Goal: Task Accomplishment & Management: Manage account settings

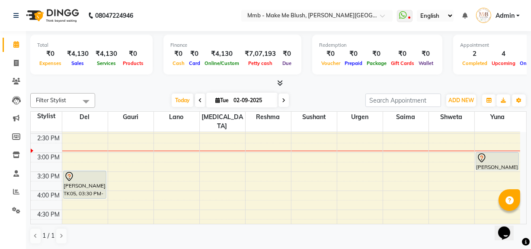
scroll to position [200, 0]
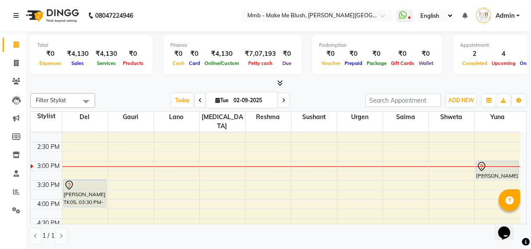
scroll to position [215, 0]
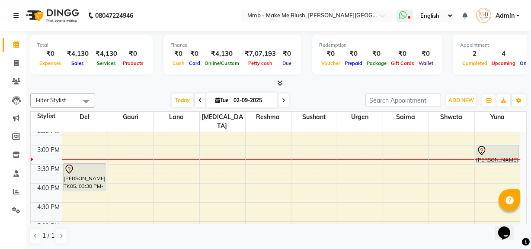
click at [405, 16] on icon at bounding box center [403, 15] width 8 height 9
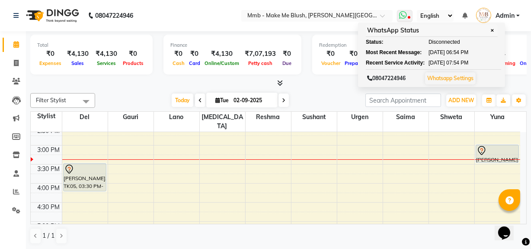
click at [496, 32] on span "✕" at bounding box center [492, 30] width 8 height 6
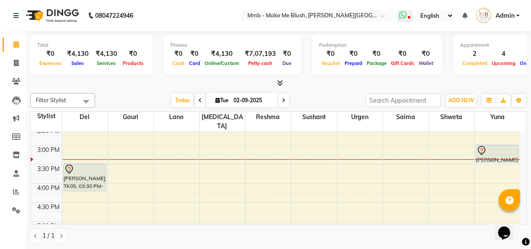
click at [402, 15] on icon at bounding box center [403, 15] width 8 height 9
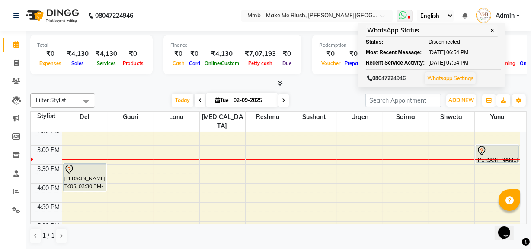
click at [495, 32] on span "✕" at bounding box center [492, 30] width 8 height 6
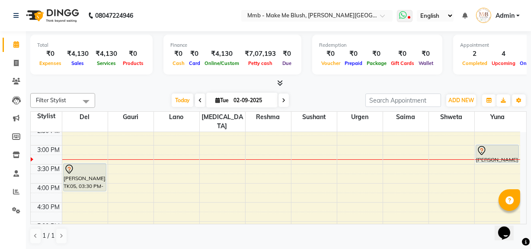
click at [406, 13] on icon at bounding box center [403, 15] width 8 height 9
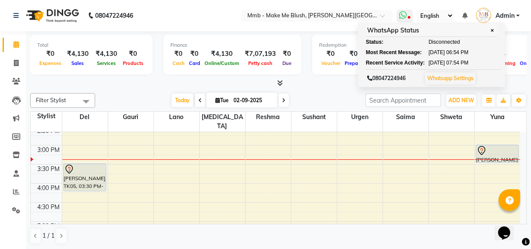
click at [431, 42] on span "Disconnected" at bounding box center [444, 42] width 32 height 8
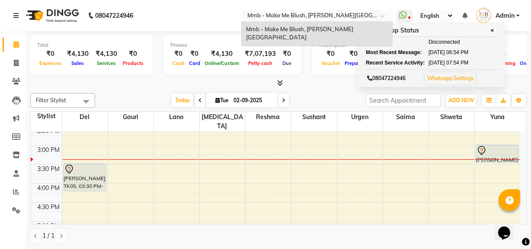
click at [381, 18] on span at bounding box center [385, 18] width 11 height 9
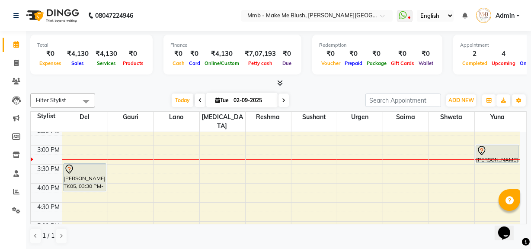
click at [408, 26] on nav "08047224946 Select Location × Mmb - Make Me Blush, Salunke Vihar Road WhatsApp …" at bounding box center [265, 15] width 531 height 31
click at [430, 25] on nav "08047224946 Select Location × Mmb - Make Me Blush, Salunke Vihar Road WhatsApp …" at bounding box center [265, 15] width 531 height 31
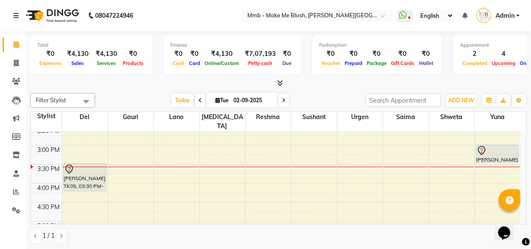
click at [217, 101] on span "Tue" at bounding box center [222, 100] width 18 height 6
select select "9"
select select "2025"
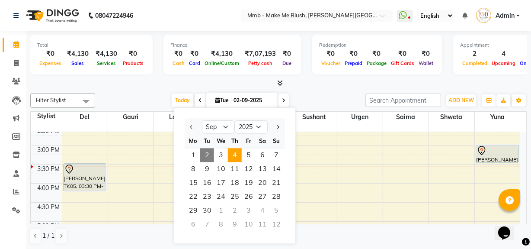
click at [233, 156] on span "4" at bounding box center [235, 155] width 14 height 14
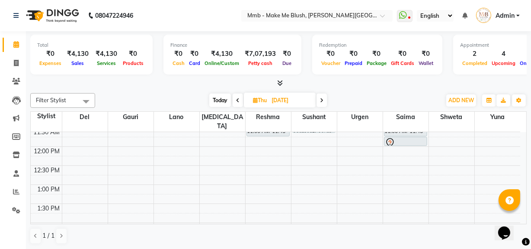
scroll to position [115, 0]
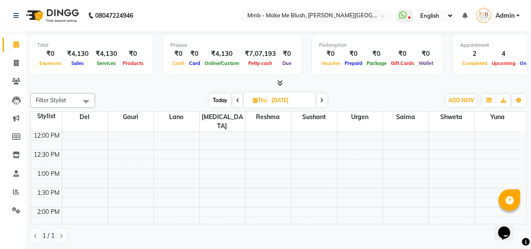
click at [223, 99] on span "Today" at bounding box center [220, 99] width 22 height 13
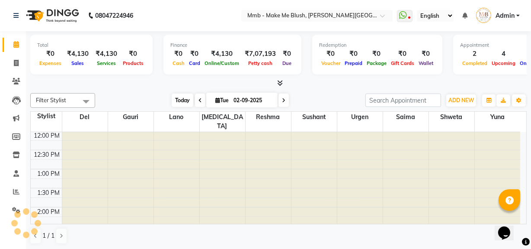
scroll to position [228, 0]
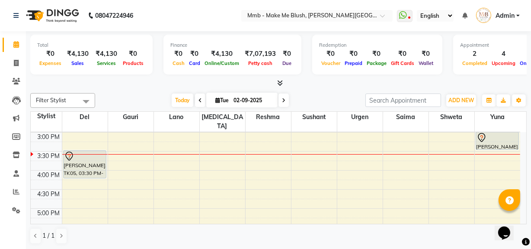
click at [282, 99] on icon at bounding box center [283, 100] width 3 height 5
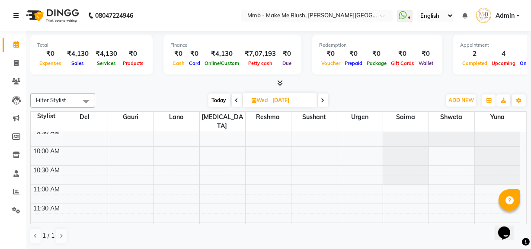
scroll to position [8, 0]
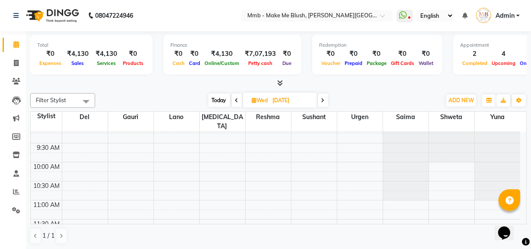
click at [208, 96] on span "Today" at bounding box center [219, 99] width 22 height 13
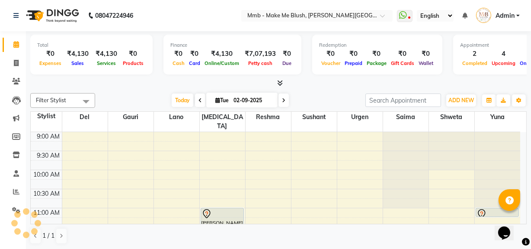
scroll to position [228, 0]
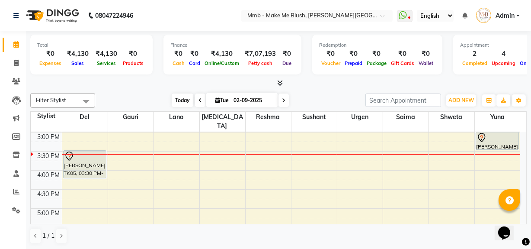
click at [178, 98] on span "Today" at bounding box center [183, 99] width 22 height 13
click at [284, 102] on icon at bounding box center [283, 100] width 3 height 5
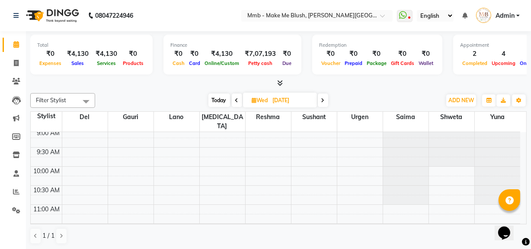
scroll to position [0, 0]
click at [216, 95] on span "Today" at bounding box center [219, 99] width 22 height 13
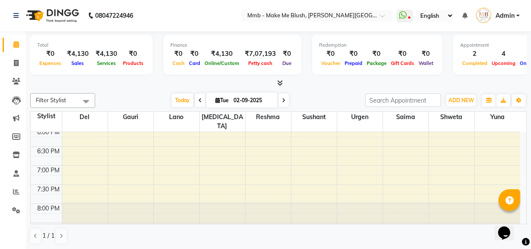
scroll to position [354, 0]
click at [283, 99] on icon at bounding box center [283, 100] width 3 height 5
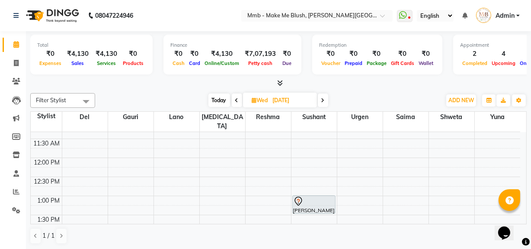
scroll to position [81, 0]
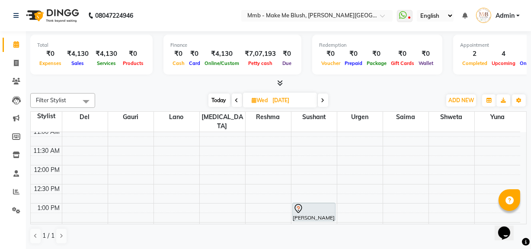
click at [218, 95] on span "Today" at bounding box center [219, 99] width 22 height 13
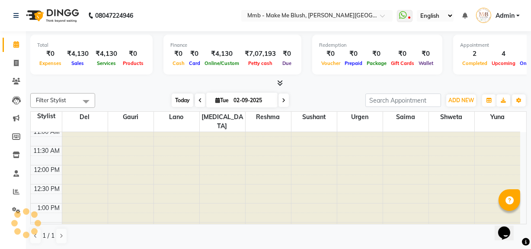
scroll to position [228, 0]
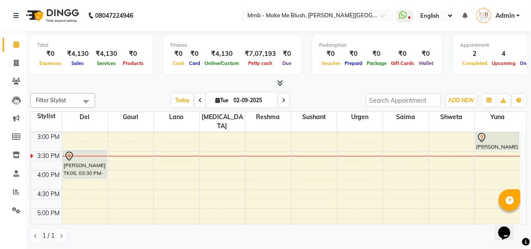
click at [285, 98] on span at bounding box center [283, 99] width 10 height 13
type input "03-09-2025"
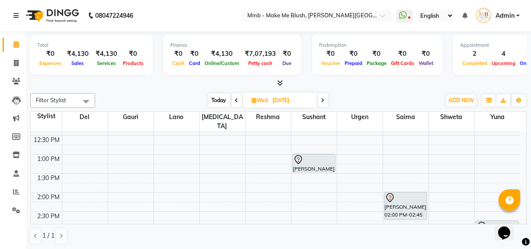
scroll to position [134, 0]
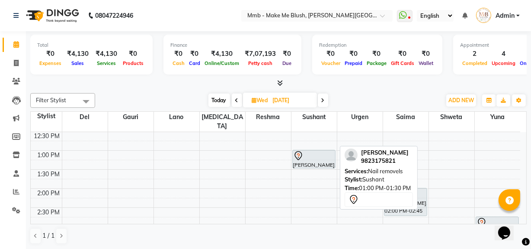
click at [310, 150] on div at bounding box center [313, 155] width 41 height 10
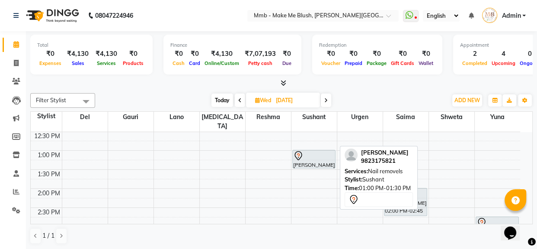
select select "7"
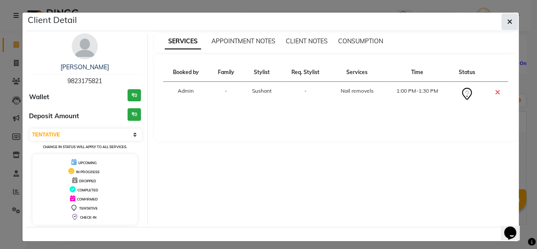
click at [507, 22] on icon "button" at bounding box center [509, 21] width 5 height 7
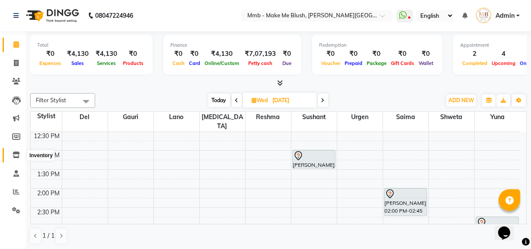
click at [17, 158] on span at bounding box center [16, 155] width 15 height 10
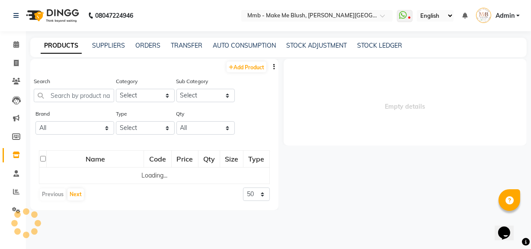
select select
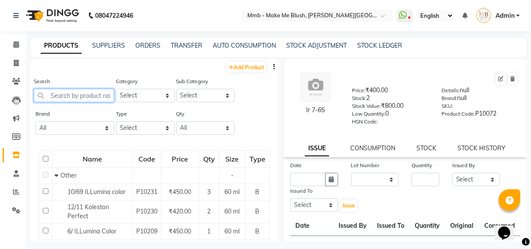
click at [67, 93] on input "text" at bounding box center [74, 95] width 80 height 13
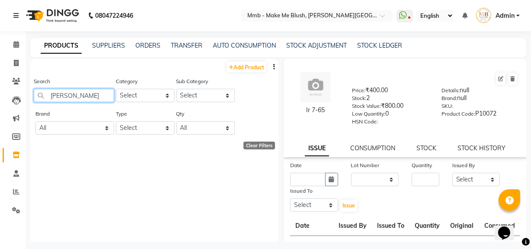
click at [92, 93] on input "daksha" at bounding box center [74, 95] width 80 height 13
type input "d"
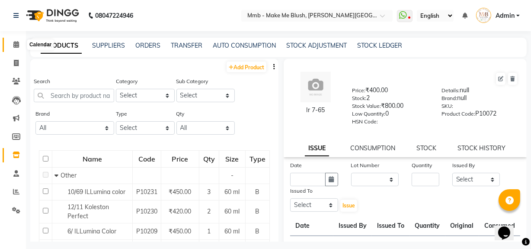
click at [16, 47] on icon at bounding box center [16, 44] width 6 height 6
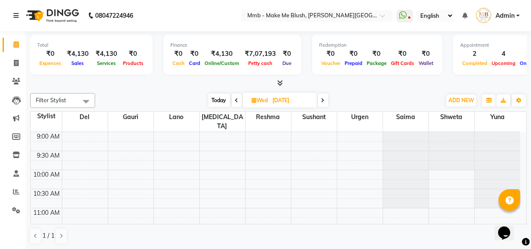
click at [329, 150] on td at bounding box center [291, 155] width 458 height 10
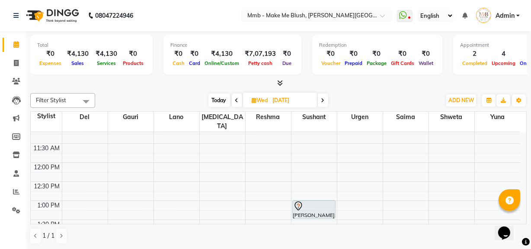
scroll to position [105, 0]
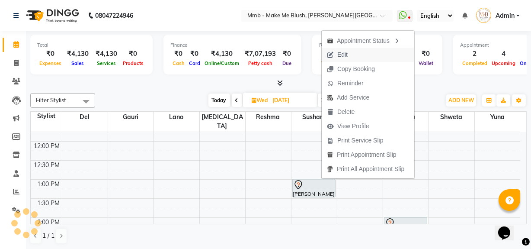
click at [342, 55] on span "Edit" at bounding box center [342, 54] width 10 height 9
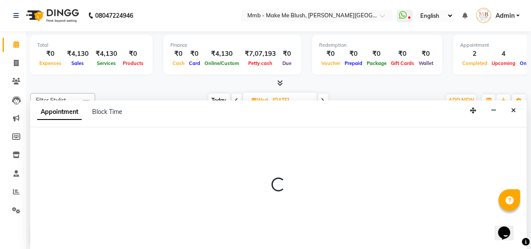
scroll to position [0, 0]
select select "tentative"
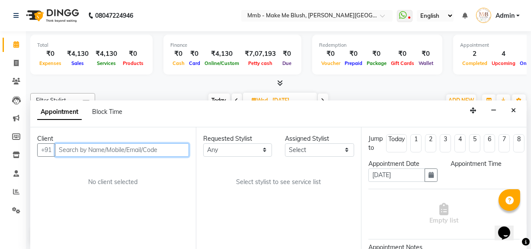
select select "780"
select select "18878"
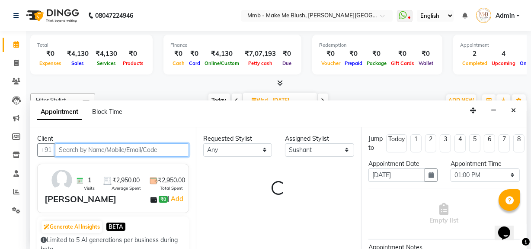
scroll to position [228, 0]
select select "1396"
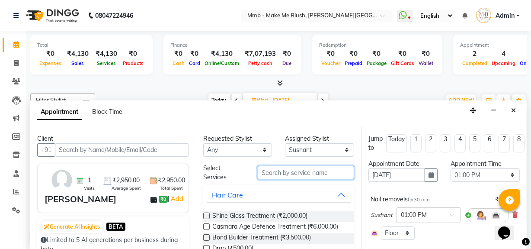
click at [294, 169] on input "text" at bounding box center [306, 172] width 96 height 13
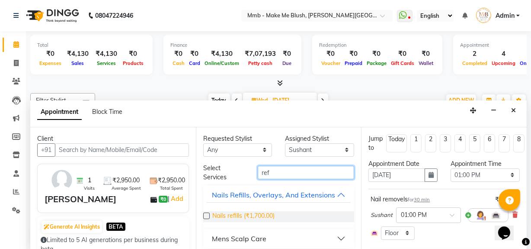
type input "ref"
click at [227, 221] on span "Nails refills (₹1,700.00)" at bounding box center [243, 216] width 62 height 11
checkbox input "false"
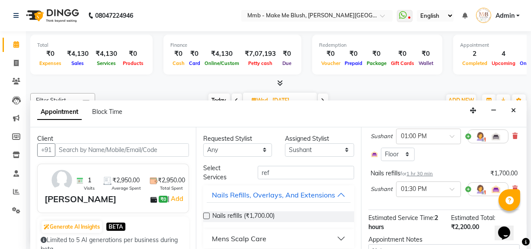
scroll to position [102, 0]
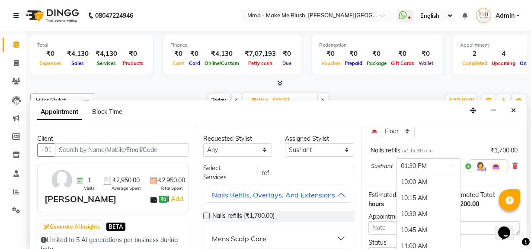
click at [452, 166] on span at bounding box center [455, 168] width 11 height 9
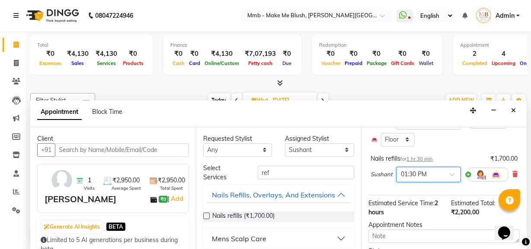
scroll to position [88, 0]
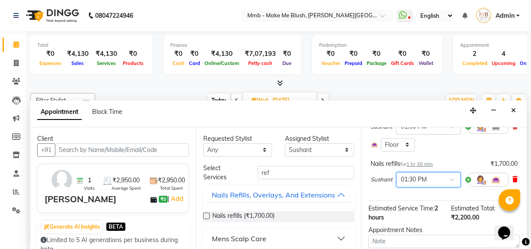
click at [512, 180] on icon at bounding box center [514, 179] width 5 height 6
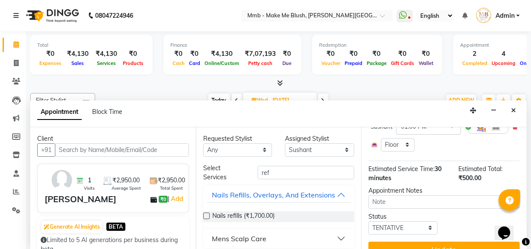
scroll to position [108, 0]
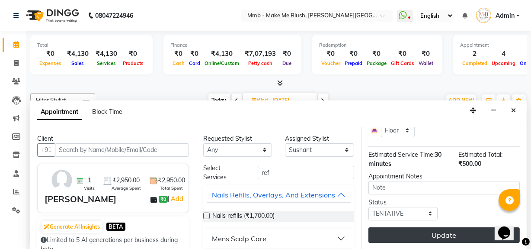
click at [462, 229] on button "Update" at bounding box center [443, 235] width 151 height 16
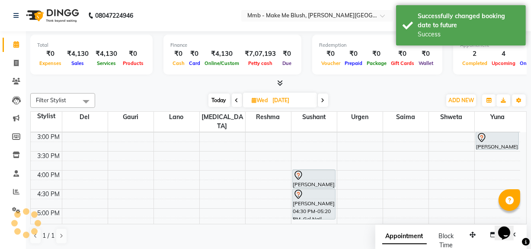
scroll to position [0, 0]
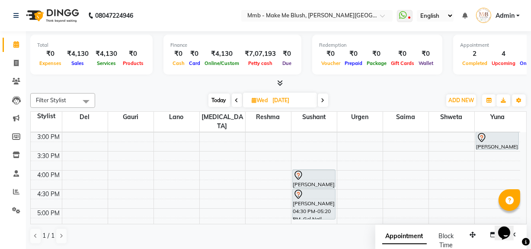
click at [216, 96] on span "Today" at bounding box center [219, 99] width 22 height 13
type input "02-09-2025"
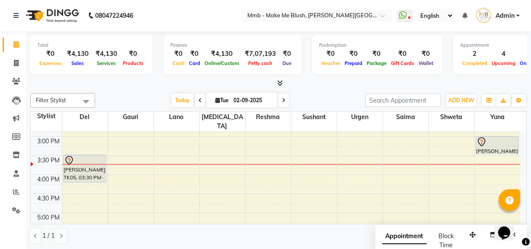
scroll to position [220, 0]
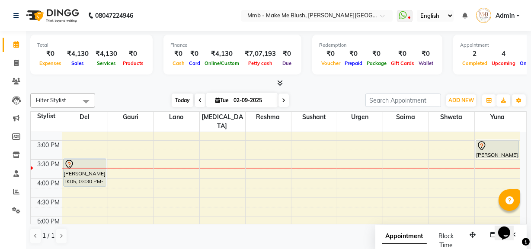
click at [184, 98] on span "Today" at bounding box center [183, 99] width 22 height 13
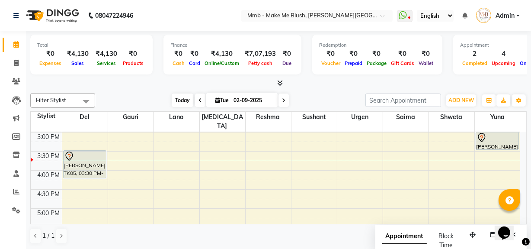
click at [184, 98] on span "Today" at bounding box center [183, 99] width 22 height 13
click at [171, 99] on div "Today Tue 02-09-2025" at bounding box center [230, 100] width 119 height 13
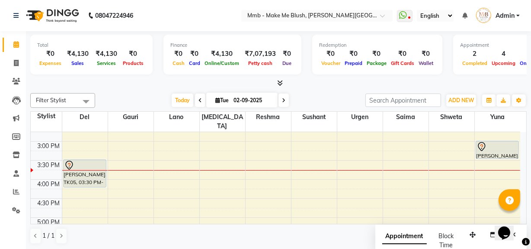
scroll to position [212, 0]
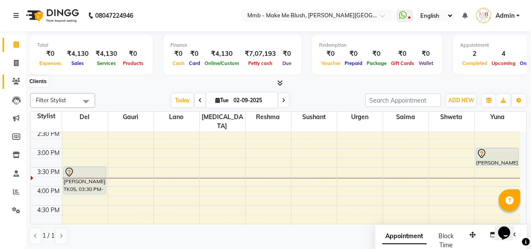
click at [13, 83] on icon at bounding box center [16, 81] width 8 height 6
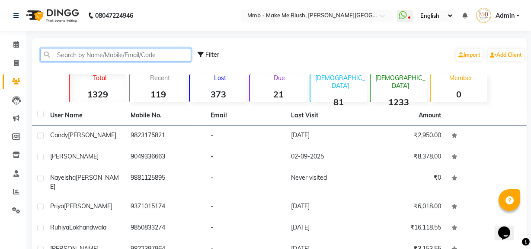
click at [91, 61] on input "text" at bounding box center [115, 54] width 151 height 13
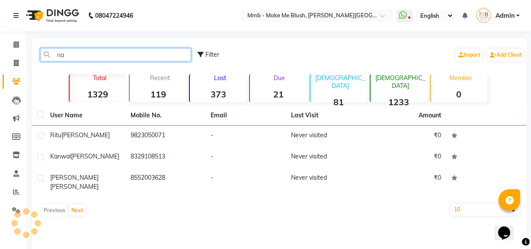
type input "n"
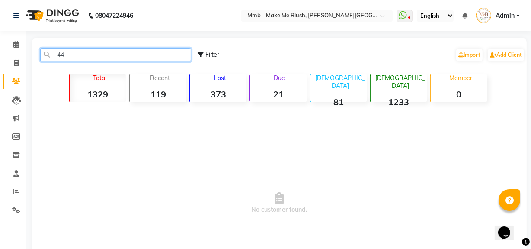
type input "4"
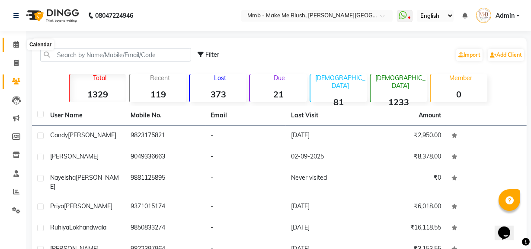
click at [13, 43] on span at bounding box center [16, 45] width 15 height 10
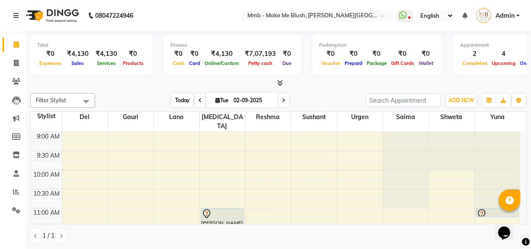
click at [179, 104] on span "Today" at bounding box center [183, 99] width 22 height 13
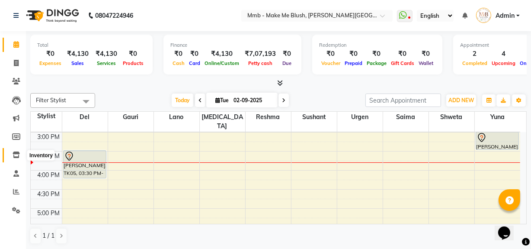
click at [16, 154] on icon at bounding box center [16, 154] width 7 height 6
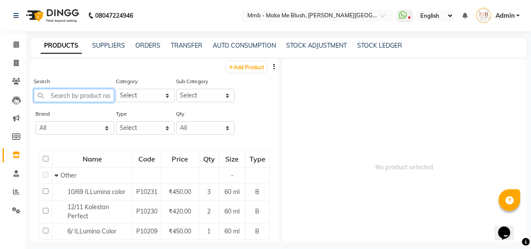
click at [83, 99] on input "text" at bounding box center [74, 95] width 80 height 13
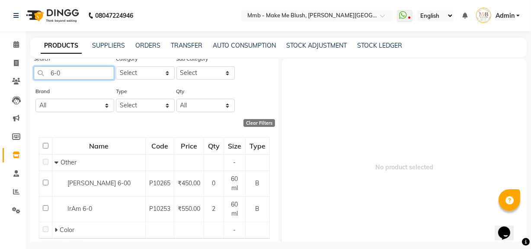
scroll to position [45, 0]
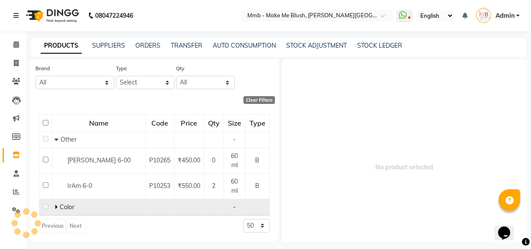
type input "6-0"
click at [73, 206] on span "Color" at bounding box center [67, 207] width 15 height 8
click at [60, 207] on span "Color" at bounding box center [67, 207] width 15 height 8
click at [56, 207] on icon at bounding box center [55, 207] width 3 height 6
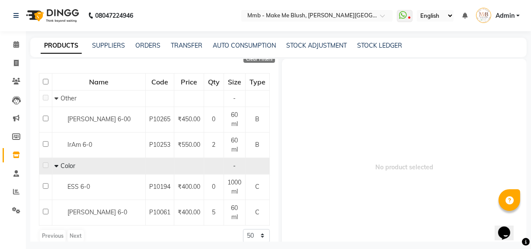
scroll to position [93, 0]
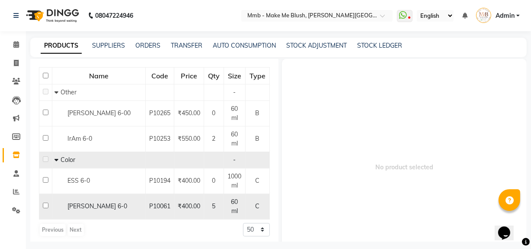
click at [43, 207] on input "checkbox" at bounding box center [46, 205] width 6 height 6
checkbox input "true"
select select
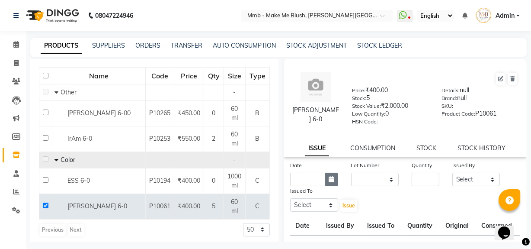
click at [331, 180] on icon "button" at bounding box center [331, 179] width 5 height 6
select select "9"
select select "2025"
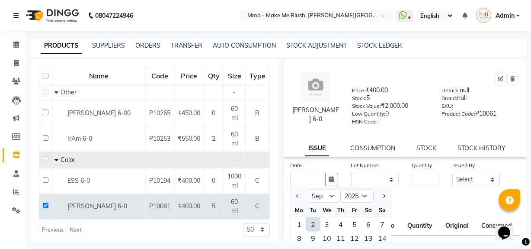
click at [314, 225] on div "2" at bounding box center [313, 224] width 14 height 14
type input "02-09-2025"
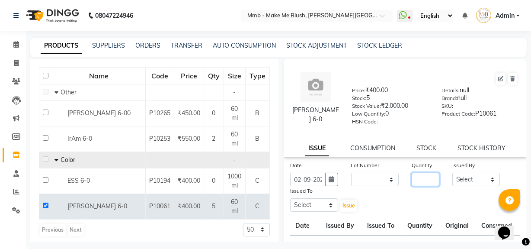
click at [424, 177] on input "number" at bounding box center [426, 178] width 28 height 13
type input "1"
click at [467, 176] on select "Select Del [PERSON_NAME][MEDICAL_DATA] Reshma [PERSON_NAME] Shweta Sushant Urge…" at bounding box center [476, 178] width 48 height 13
select select "18877"
click at [452, 174] on select "Select Del [PERSON_NAME][MEDICAL_DATA] Reshma [PERSON_NAME] Shweta Sushant Urge…" at bounding box center [476, 178] width 48 height 13
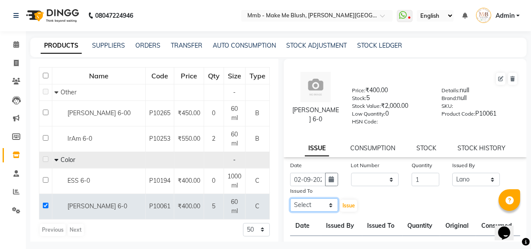
click at [320, 204] on select "Select Del [PERSON_NAME][MEDICAL_DATA] Reshma [PERSON_NAME] Shweta Sushant Urge…" at bounding box center [314, 204] width 48 height 13
select select "18874"
click at [290, 200] on select "Select Del [PERSON_NAME][MEDICAL_DATA] Reshma [PERSON_NAME] Shweta Sushant Urge…" at bounding box center [314, 204] width 48 height 13
click at [345, 211] on button "Issue" at bounding box center [348, 205] width 17 height 12
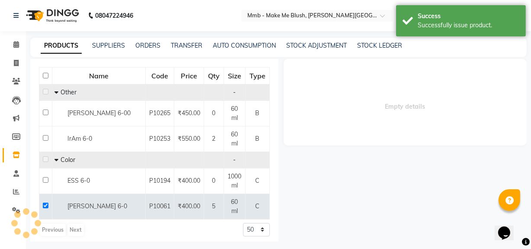
select select
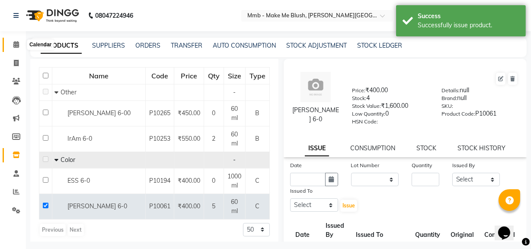
click at [16, 43] on icon at bounding box center [16, 44] width 6 height 6
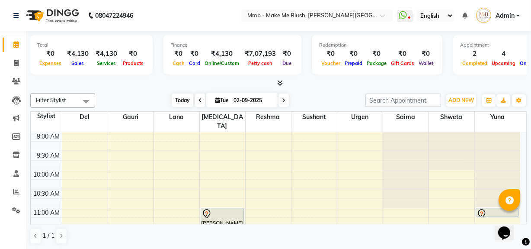
click at [179, 99] on span "Today" at bounding box center [183, 99] width 22 height 13
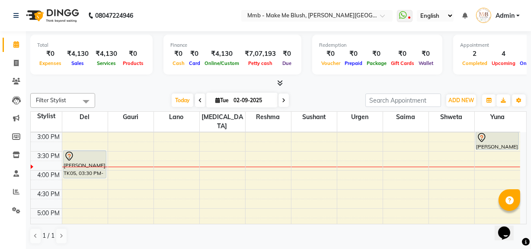
click at [281, 103] on span at bounding box center [283, 99] width 10 height 13
type input "[DATE]"
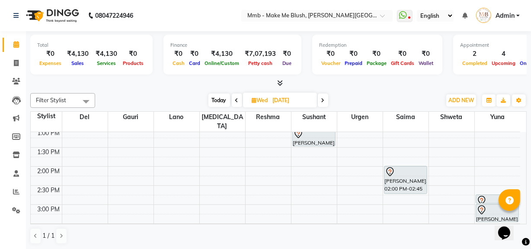
scroll to position [155, 0]
click at [307, 156] on div "9:00 AM 9:30 AM 10:00 AM 10:30 AM 11:00 AM 11:30 AM 12:00 PM 12:30 PM 1:00 PM 1…" at bounding box center [275, 205] width 489 height 456
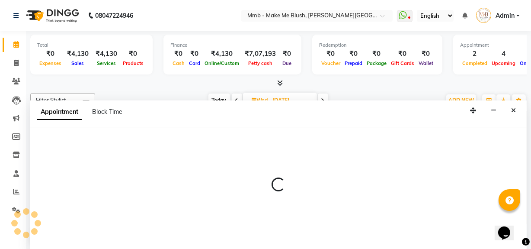
scroll to position [0, 0]
select select "18878"
select select "tentative"
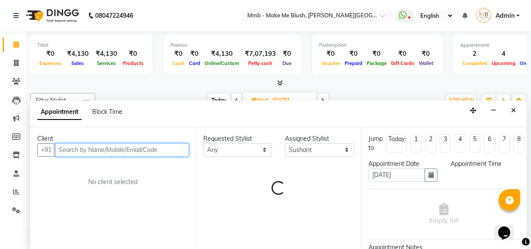
select select "840"
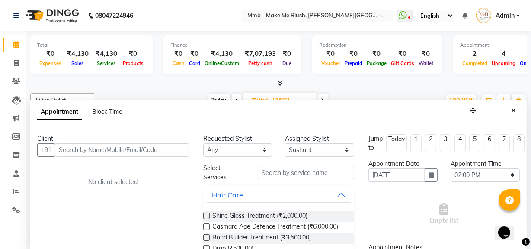
drag, startPoint x: 307, startPoint y: 156, endPoint x: 169, endPoint y: 148, distance: 138.6
click at [169, 148] on div "Client +91 No client selected Requested Stylist Any Del Gauri Lano Nikita Reshm…" at bounding box center [278, 188] width 496 height 122
click at [169, 148] on input "text" at bounding box center [122, 149] width 134 height 13
type input "d"
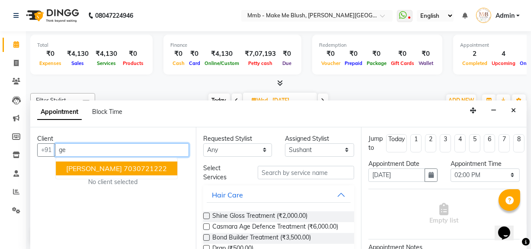
type input "g"
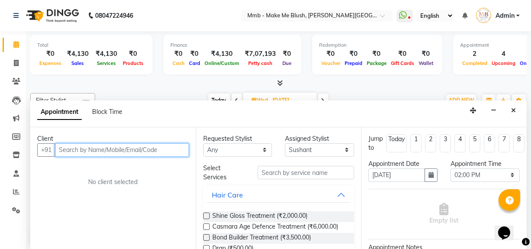
click at [169, 148] on input "text" at bounding box center [122, 149] width 134 height 13
click at [139, 153] on input "text" at bounding box center [122, 149] width 134 height 13
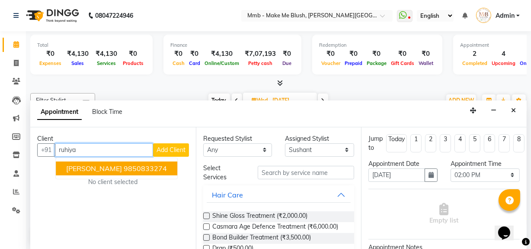
click at [164, 167] on ngb-highlight "9850833274" at bounding box center [145, 168] width 43 height 9
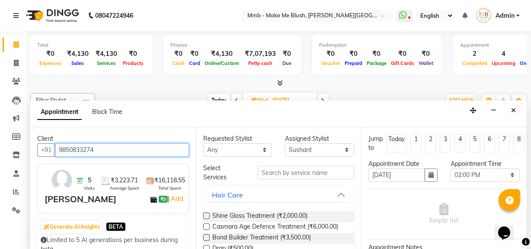
type input "9850833274"
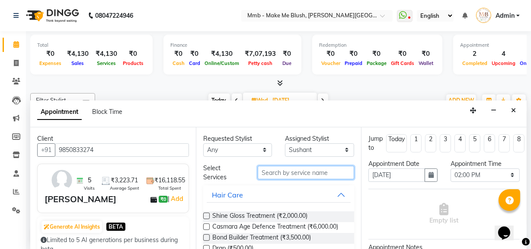
click at [268, 172] on input "text" at bounding box center [306, 172] width 96 height 13
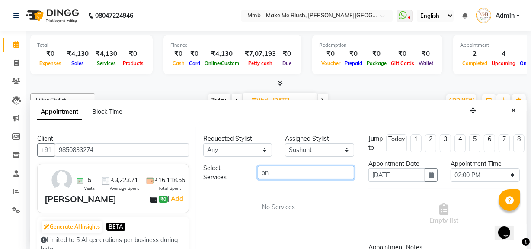
type input "o"
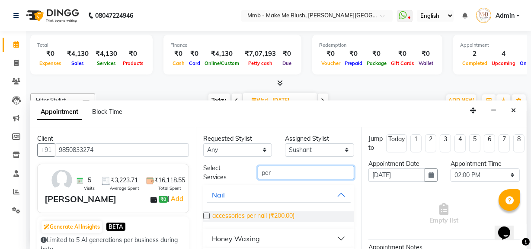
type input "per"
click at [271, 214] on span "accessories per nail (₹200.00)" at bounding box center [253, 216] width 82 height 11
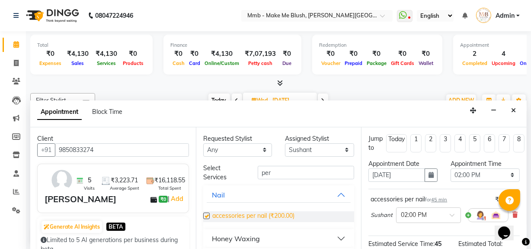
checkbox input "false"
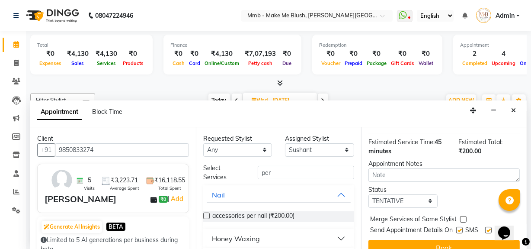
scroll to position [127, 0]
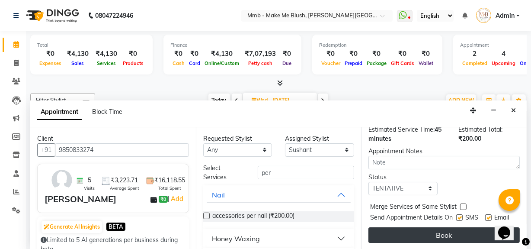
click at [437, 227] on button "Book" at bounding box center [443, 235] width 151 height 16
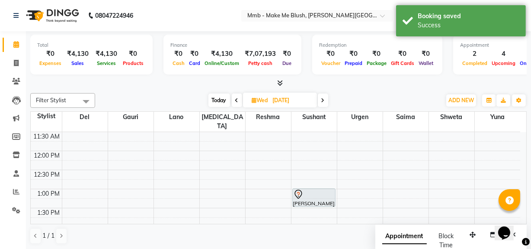
scroll to position [92, 0]
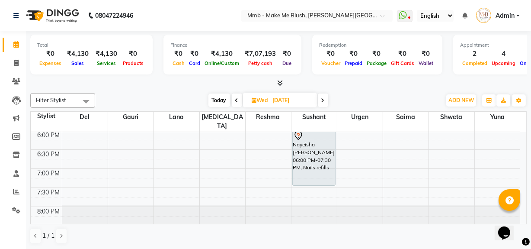
scroll to position [354, 0]
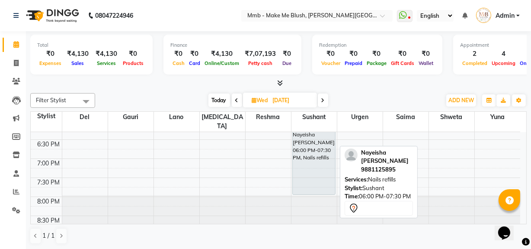
drag, startPoint x: 314, startPoint y: 163, endPoint x: 313, endPoint y: 177, distance: 13.8
click at [313, 177] on div "Candy Dugal, 01:00 PM-01:30 PM, Nail removels Ruhiya Lokhandwala, 02:00 PM-02:4…" at bounding box center [313, 6] width 45 height 456
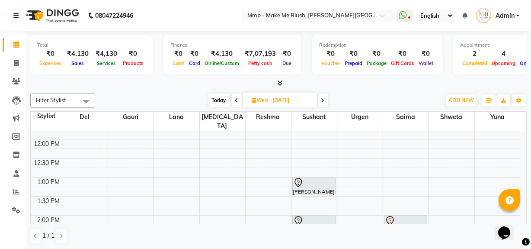
scroll to position [142, 0]
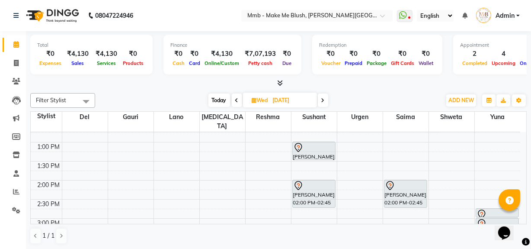
click at [54, 26] on img at bounding box center [51, 15] width 59 height 24
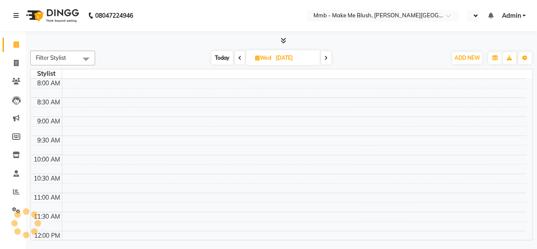
select select "en"
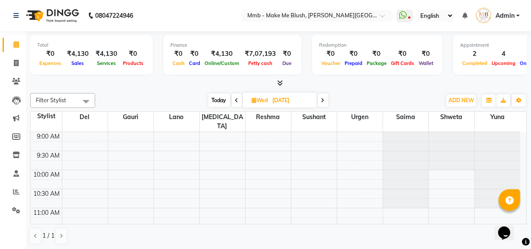
click at [214, 101] on span "Today" at bounding box center [219, 99] width 22 height 13
type input "02-09-2025"
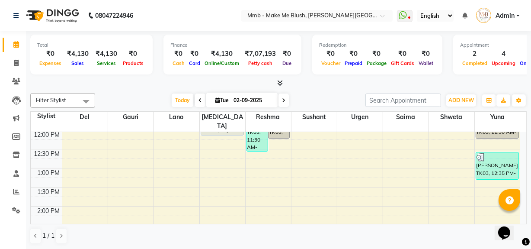
scroll to position [200, 0]
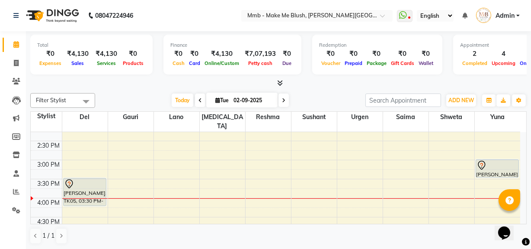
click at [217, 100] on span "Tue" at bounding box center [222, 100] width 18 height 6
select select "9"
select select "2025"
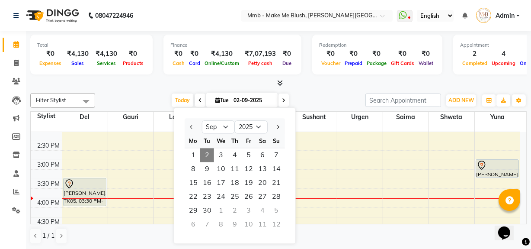
click at [215, 99] on icon at bounding box center [217, 100] width 5 height 6
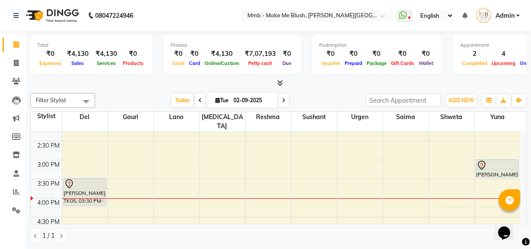
click at [215, 99] on icon at bounding box center [217, 100] width 5 height 6
click at [283, 100] on icon at bounding box center [283, 100] width 3 height 5
type input "03-09-2025"
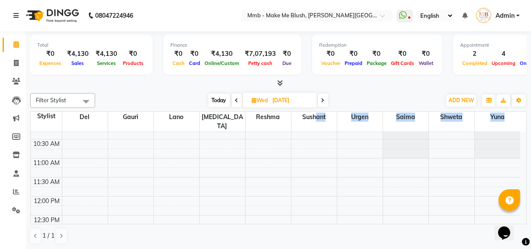
scroll to position [3, 0]
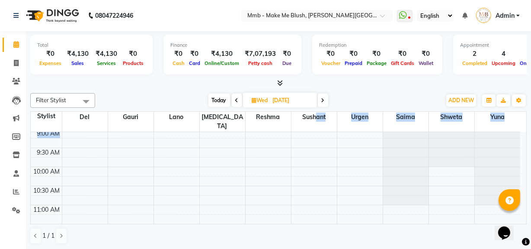
click at [315, 123] on table "Stylist Del Gauri Lano Nikita Reshma Sushant Urgen Saima Shweta Yuna 9:00 AM 9:…" at bounding box center [278, 167] width 496 height 113
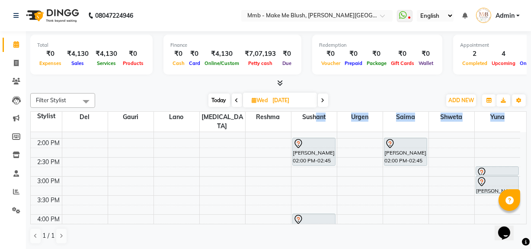
scroll to position [183, 0]
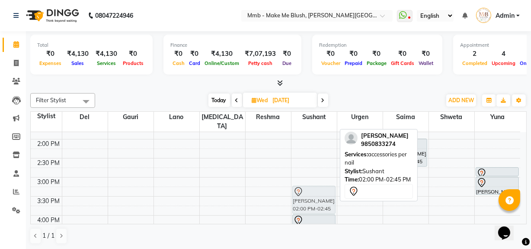
drag, startPoint x: 317, startPoint y: 133, endPoint x: 313, endPoint y: 183, distance: 49.9
click at [313, 183] on div "Candy Dugal, 01:00 PM-01:30 PM, Nail removels Ruhiya Lokhandwala, 02:00 PM-02:4…" at bounding box center [313, 177] width 45 height 456
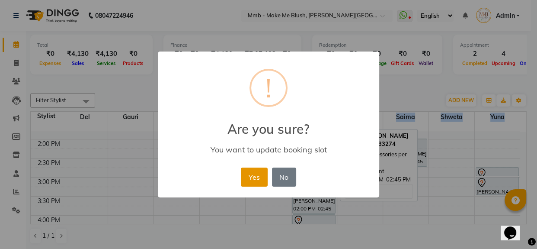
click at [255, 178] on button "Yes" at bounding box center [254, 176] width 26 height 19
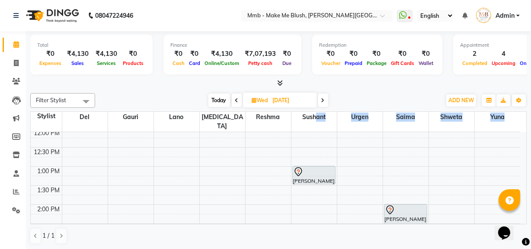
scroll to position [120, 0]
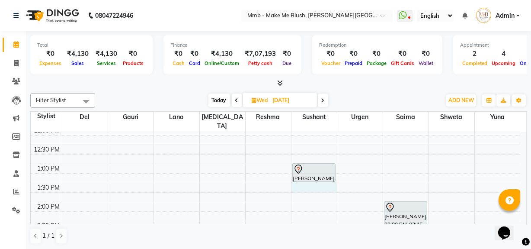
click at [304, 178] on div "9:00 AM 9:30 AM 10:00 AM 10:30 AM 11:00 AM 11:30 AM 12:00 PM 12:30 PM 1:00 PM 1…" at bounding box center [275, 240] width 489 height 456
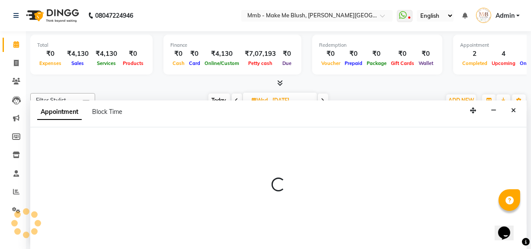
scroll to position [0, 0]
select select "18878"
select select "810"
select select "tentative"
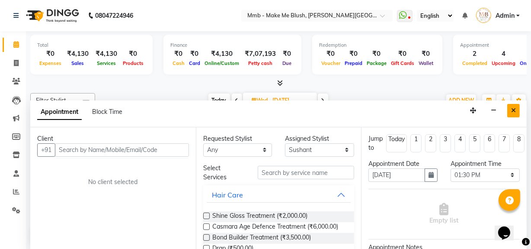
click at [511, 111] on button "Close" at bounding box center [513, 110] width 13 height 13
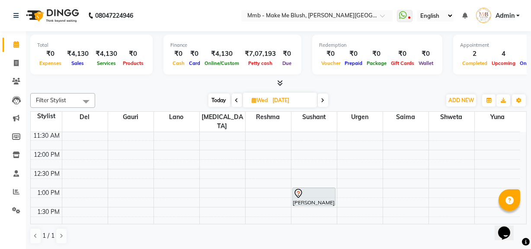
scroll to position [106, 0]
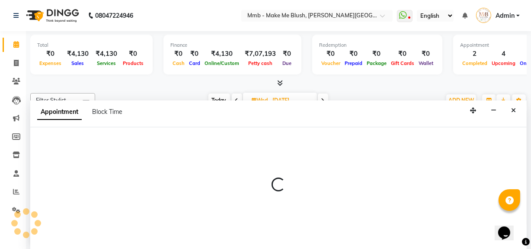
select select "18878"
select select "810"
select select "tentative"
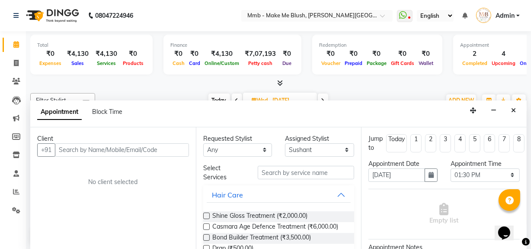
click at [177, 147] on input "text" at bounding box center [122, 149] width 134 height 13
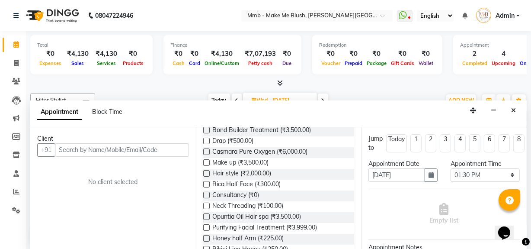
scroll to position [0, 0]
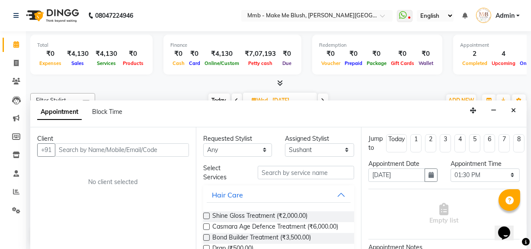
click at [145, 146] on input "text" at bounding box center [122, 149] width 134 height 13
click at [514, 110] on icon "Close" at bounding box center [513, 110] width 5 height 6
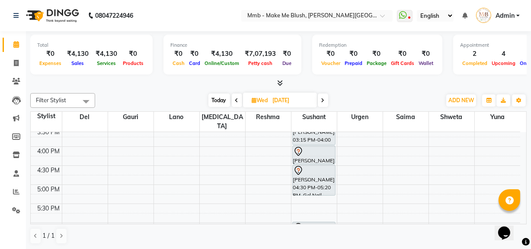
scroll to position [236, 0]
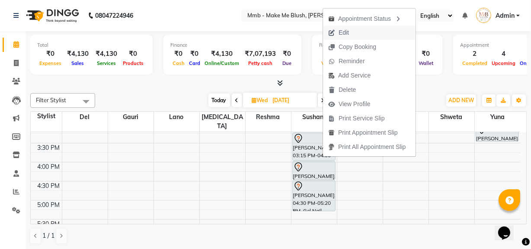
click at [344, 31] on span "Edit" at bounding box center [343, 32] width 10 height 9
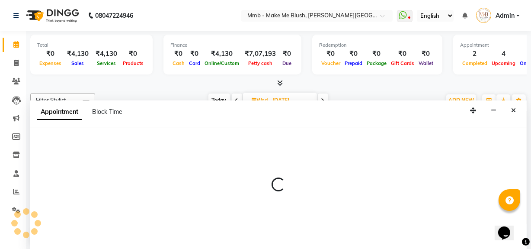
select select "tentative"
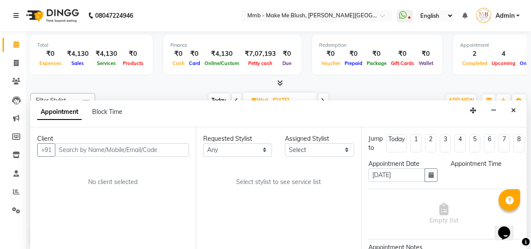
scroll to position [0, 0]
select select "18878"
select select "960"
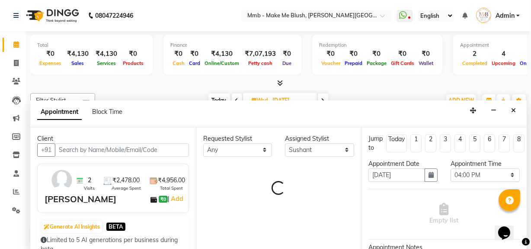
select select "1396"
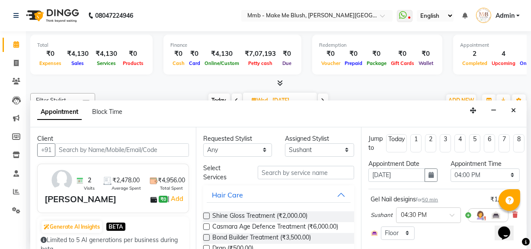
scroll to position [266, 0]
select select "1396"
click at [428, 172] on icon "button" at bounding box center [430, 175] width 5 height 6
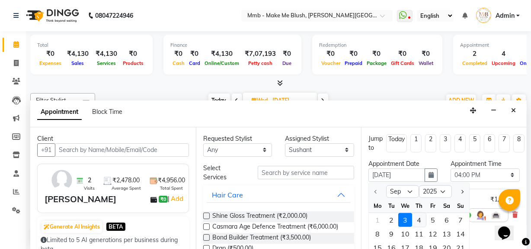
click at [418, 220] on div "4" at bounding box center [419, 219] width 14 height 14
type input "04-09-2025"
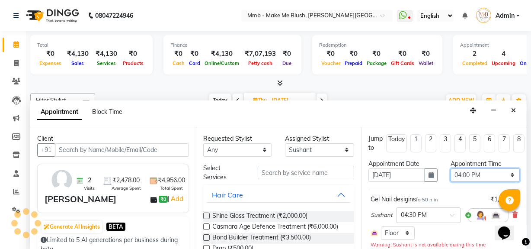
click at [461, 178] on select "Select 10:00 AM 10:15 AM 10:30 AM 10:45 AM 11:00 AM 11:15 AM 11:30 AM 11:45 AM …" at bounding box center [484, 174] width 69 height 13
select select "930"
click at [450, 168] on select "Select 10:00 AM 10:15 AM 10:30 AM 10:45 AM 11:00 AM 11:15 AM 11:30 AM 11:45 AM …" at bounding box center [484, 174] width 69 height 13
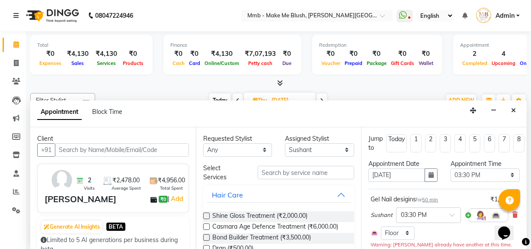
click at [518, 217] on div "Opens Chat This icon Opens the chat window." at bounding box center [508, 217] width 21 height 0
drag, startPoint x: 521, startPoint y: 222, endPoint x: 526, endPoint y: 229, distance: 7.8
click at [522, 229] on html "Opens Chat This icon Opens the chat window." at bounding box center [508, 227] width 28 height 26
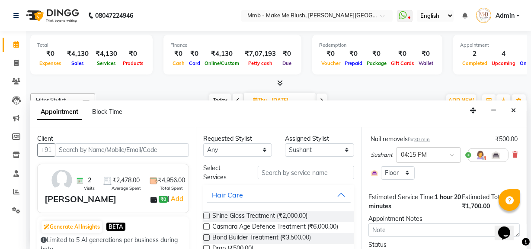
scroll to position [169, 0]
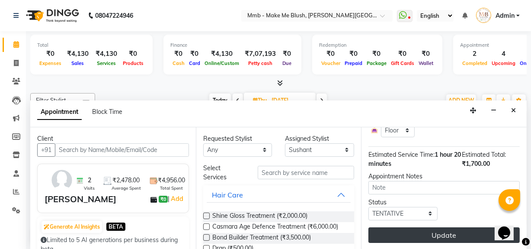
click at [473, 227] on button "Update" at bounding box center [443, 235] width 151 height 16
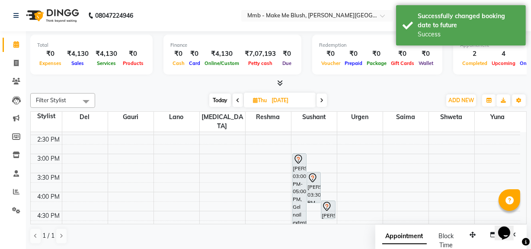
scroll to position [219, 0]
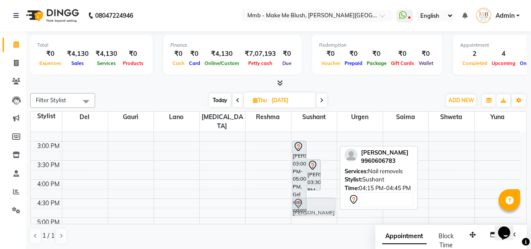
drag, startPoint x: 328, startPoint y: 182, endPoint x: 324, endPoint y: 187, distance: 6.4
click at [324, 187] on div "Meghana Kulkarni, 03:00 PM-05:00 PM, Gel nail extention Jessica Londhya, 03:30 …" at bounding box center [313, 141] width 45 height 456
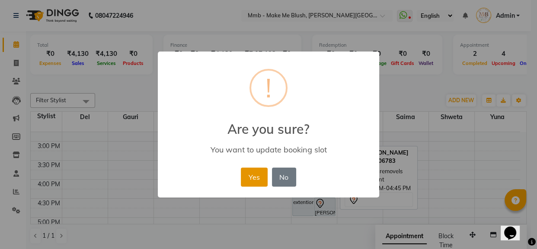
click at [257, 182] on button "Yes" at bounding box center [254, 176] width 26 height 19
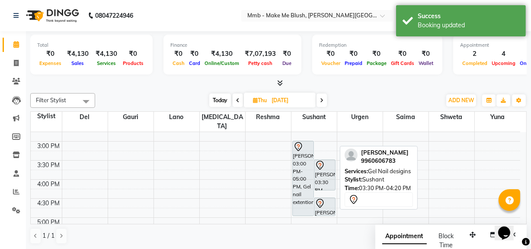
click at [333, 168] on div "Jessica Londhya, 03:30 PM-04:20 PM, Gel Nail desigins" at bounding box center [324, 175] width 21 height 30
drag, startPoint x: 333, startPoint y: 168, endPoint x: 335, endPoint y: 176, distance: 8.4
click at [335, 176] on div "Meghana Kulkarni, 03:00 PM-05:00 PM, Gel nail extention Jessica Londhya, 03:30 …" at bounding box center [313, 141] width 45 height 456
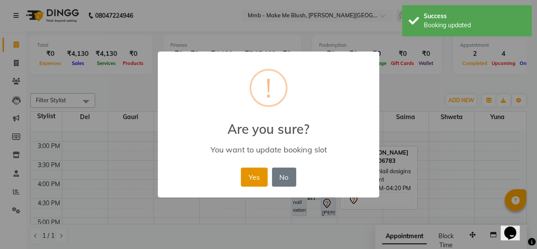
click at [263, 173] on button "Yes" at bounding box center [254, 176] width 26 height 19
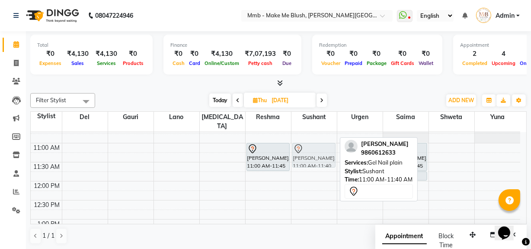
scroll to position [65, 0]
drag, startPoint x: 324, startPoint y: 141, endPoint x: 342, endPoint y: 147, distance: 18.7
click at [342, 147] on div "Filter Stylist Select All Del Gauri Lano Nikita Reshma Sushant Urgen Saima Shwe…" at bounding box center [278, 168] width 496 height 158
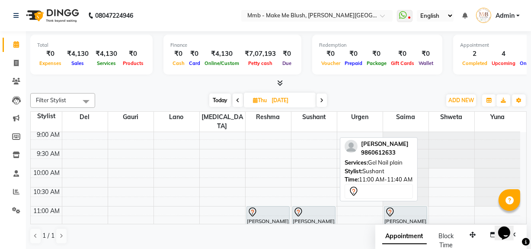
scroll to position [0, 0]
click at [215, 98] on span "Today" at bounding box center [220, 99] width 22 height 13
type input "02-09-2025"
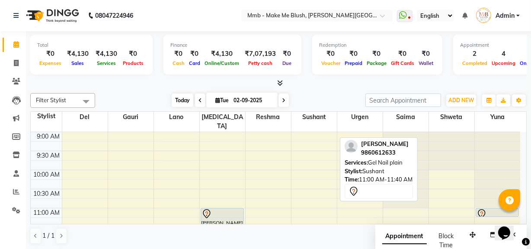
click at [178, 97] on span "Today" at bounding box center [183, 99] width 22 height 13
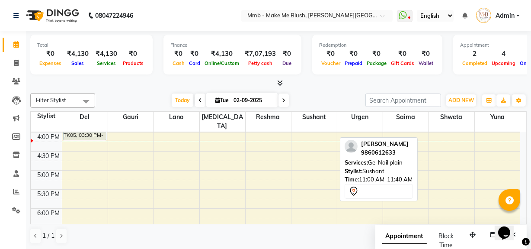
click at [215, 99] on icon at bounding box center [217, 100] width 5 height 6
select select "9"
select select "2025"
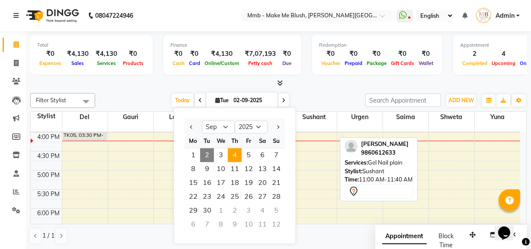
click at [236, 152] on span "4" at bounding box center [235, 155] width 14 height 14
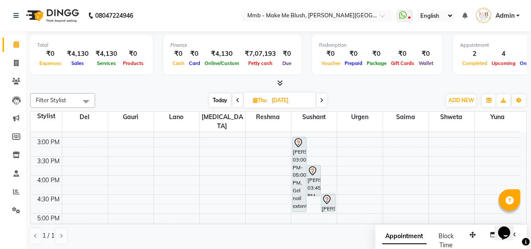
scroll to position [233, 0]
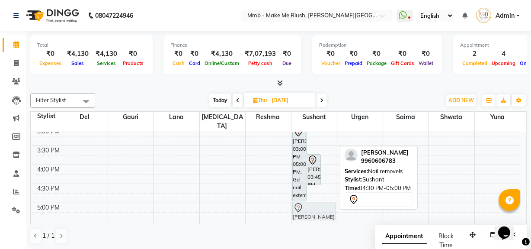
drag, startPoint x: 329, startPoint y: 182, endPoint x: 321, endPoint y: 200, distance: 19.6
click at [321, 200] on div "Meghana Kulkarni, 03:00 PM-05:00 PM, Gel nail extention Jessica Londhya, 03:45 …" at bounding box center [313, 126] width 45 height 456
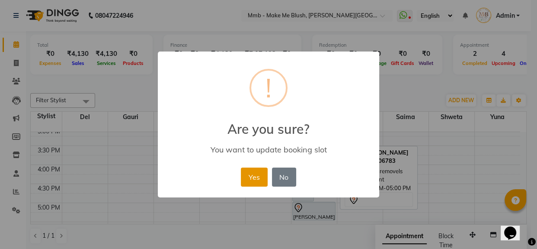
click at [255, 181] on button "Yes" at bounding box center [254, 176] width 26 height 19
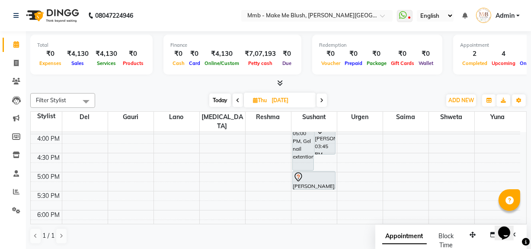
scroll to position [265, 0]
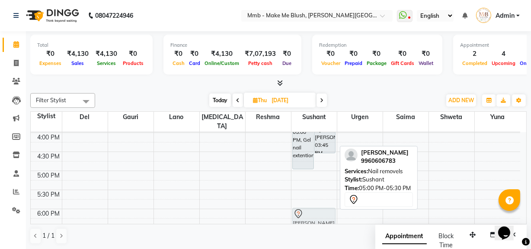
drag, startPoint x: 317, startPoint y: 169, endPoint x: 311, endPoint y: 204, distance: 36.5
click at [311, 204] on div "Meghana Kulkarni, 03:00 PM-05:00 PM, Gel nail extention Jessica Londhya, 03:45 …" at bounding box center [313, 94] width 45 height 456
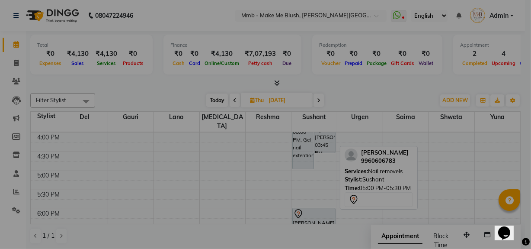
scroll to position [266, 0]
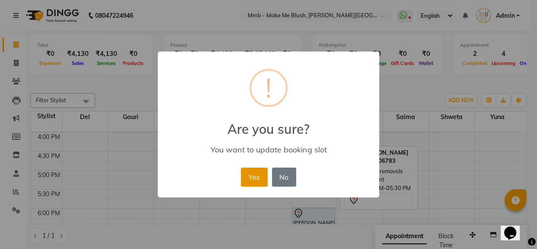
click at [255, 170] on button "Yes" at bounding box center [254, 176] width 26 height 19
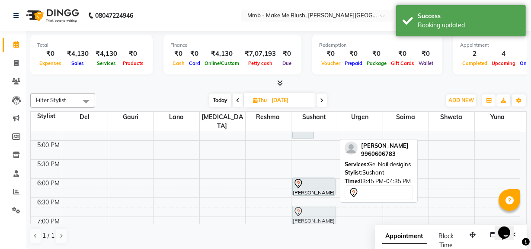
scroll to position [300, 0]
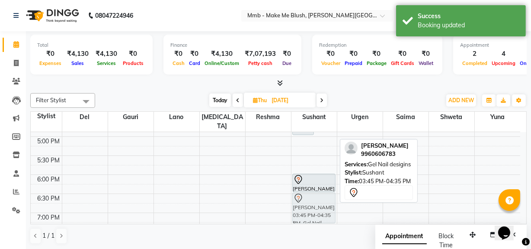
drag, startPoint x: 326, startPoint y: 128, endPoint x: 312, endPoint y: 197, distance: 69.7
click at [312, 197] on div "Meghana Kulkarni, 03:00 PM-05:00 PM, Gel nail extention Jessica Londhya, 03:45 …" at bounding box center [313, 60] width 45 height 456
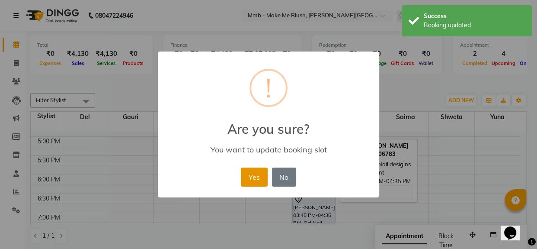
click at [248, 179] on button "Yes" at bounding box center [254, 176] width 26 height 19
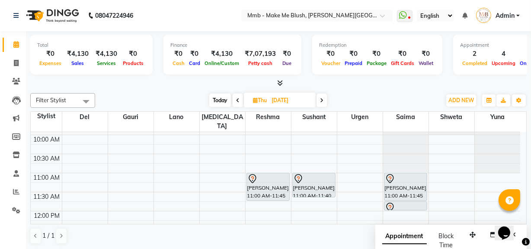
scroll to position [32, 0]
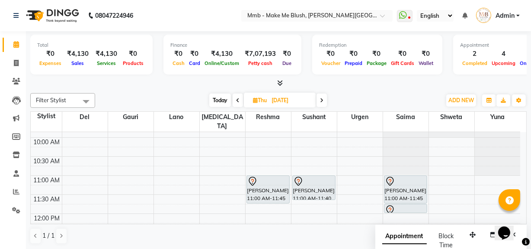
click at [234, 99] on span at bounding box center [238, 99] width 10 height 13
type input "[DATE]"
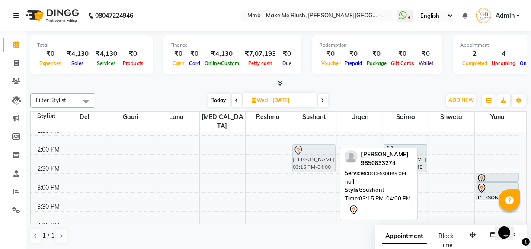
scroll to position [173, 0]
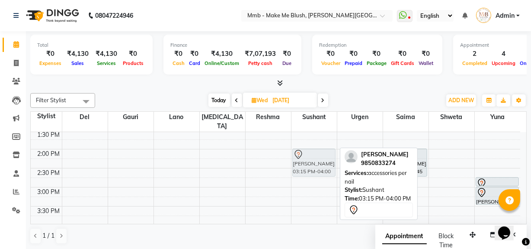
drag, startPoint x: 316, startPoint y: 135, endPoint x: 311, endPoint y: 150, distance: 15.4
click at [311, 150] on div "Candy Dugal, 01:00 PM-01:30 PM, Nail removels Ruhiya Lokhandwala, 03:15 PM-04:0…" at bounding box center [313, 187] width 45 height 456
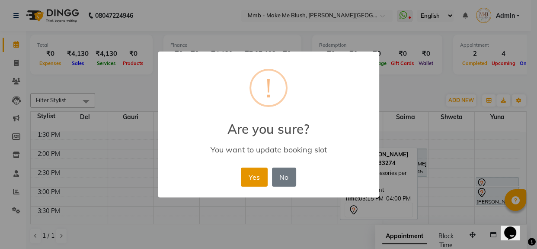
click at [255, 170] on button "Yes" at bounding box center [254, 176] width 26 height 19
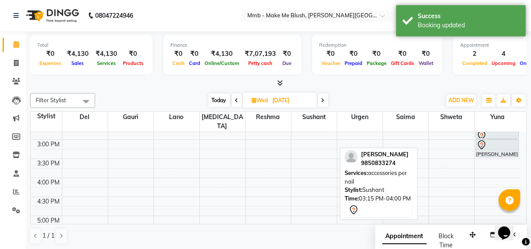
scroll to position [236, 0]
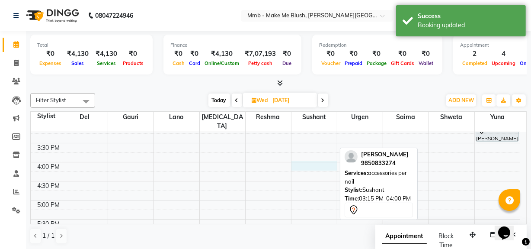
click at [299, 153] on div "9:00 AM 9:30 AM 10:00 AM 10:30 AM 11:00 AM 11:30 AM 12:00 PM 12:30 PM 1:00 PM 1…" at bounding box center [275, 124] width 489 height 456
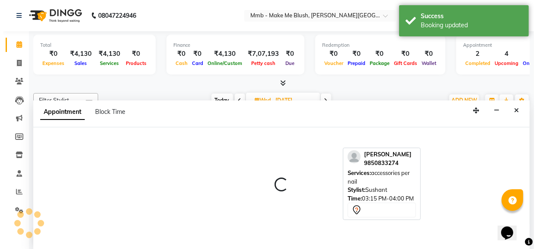
scroll to position [0, 0]
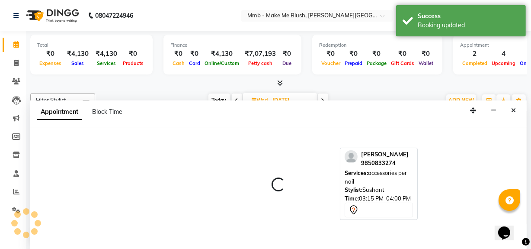
select select "18878"
select select "tentative"
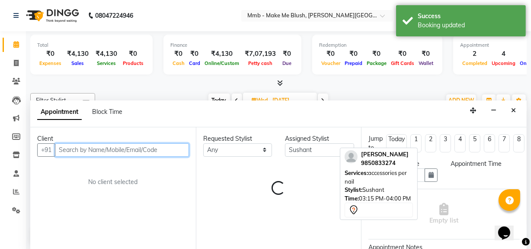
select select "960"
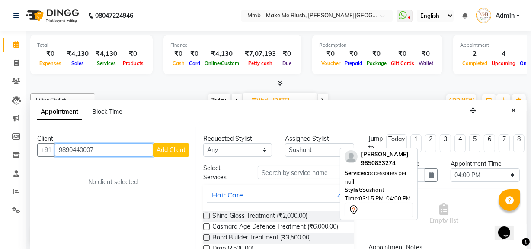
type input "9890440007"
click at [166, 151] on span "Add Client" at bounding box center [170, 150] width 29 height 8
select select "22"
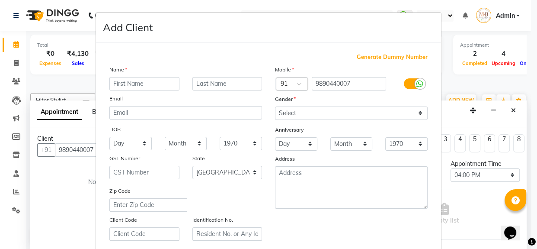
click at [152, 87] on input "text" at bounding box center [144, 83] width 70 height 13
type input "Sc"
click at [209, 80] on input "text" at bounding box center [227, 83] width 70 height 13
type input "Nagpal"
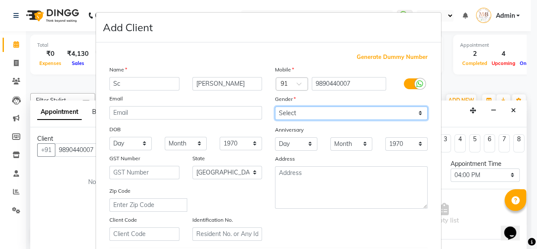
click at [298, 114] on select "Select Male Female Other Prefer Not To Say" at bounding box center [351, 112] width 153 height 13
select select "female"
click at [275, 106] on select "Select Male Female Other Prefer Not To Say" at bounding box center [351, 112] width 153 height 13
drag, startPoint x: 500, startPoint y: 203, endPoint x: 536, endPoint y: 198, distance: 36.6
click at [536, 198] on ngb-modal-window "Add Client Generate Dummy Number Name Sc Nagpal Email DOB Day 01 02 03 04 05 06…" at bounding box center [268, 124] width 537 height 249
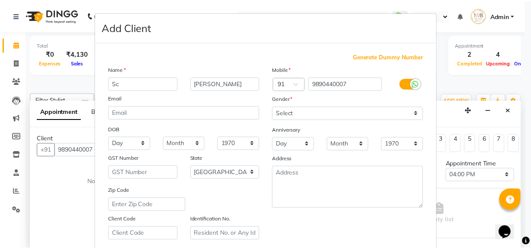
scroll to position [153, 0]
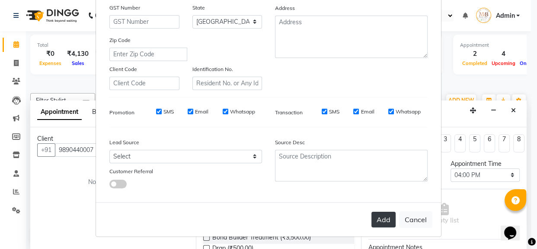
click at [376, 223] on button "Add" at bounding box center [383, 219] width 24 height 16
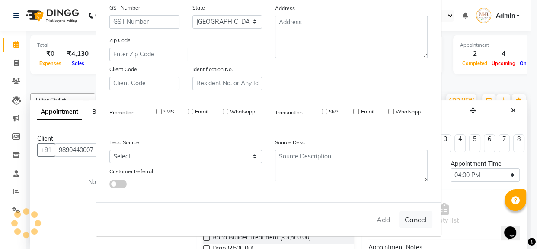
select select
select select "null"
select select
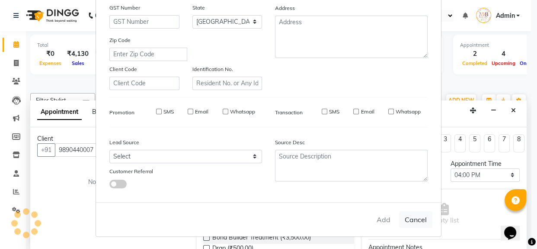
select select
checkbox input "false"
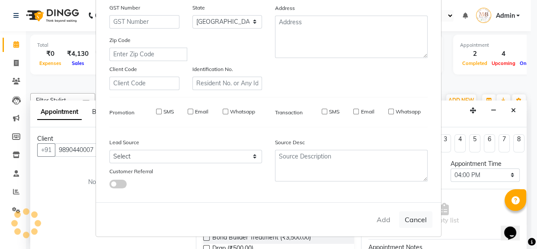
checkbox input "false"
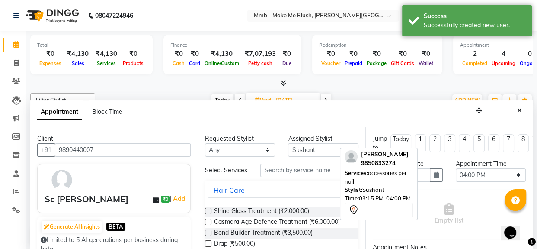
drag, startPoint x: 376, startPoint y: 223, endPoint x: 284, endPoint y: 174, distance: 103.8
click at [284, 174] on div "Filter Stylist Select All Del Gauri Lano Nikita Reshma Sushant Urgen Saima Shwe…" at bounding box center [281, 168] width 502 height 158
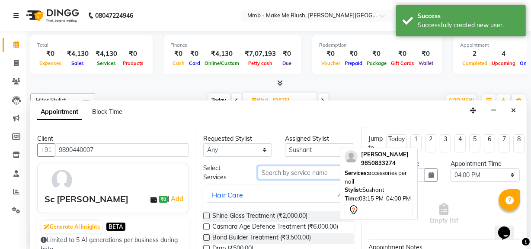
click at [284, 174] on input "text" at bounding box center [306, 172] width 96 height 13
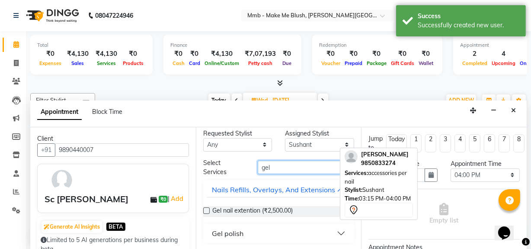
scroll to position [15, 0]
type input "gel"
click at [231, 232] on div "Gel polish" at bounding box center [228, 233] width 32 height 10
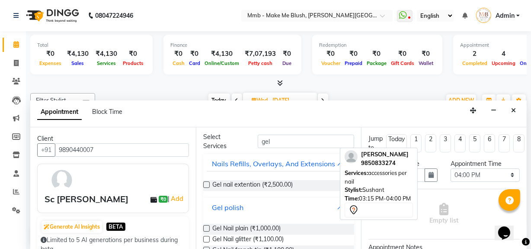
scroll to position [47, 0]
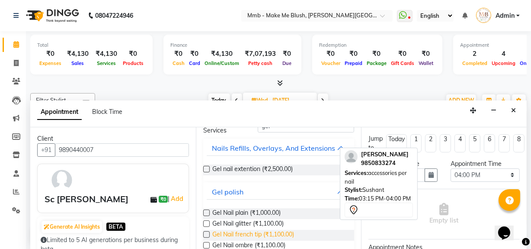
click at [244, 239] on span "Gel Nail french tip (₹1,100.00)" at bounding box center [253, 235] width 82 height 11
checkbox input "false"
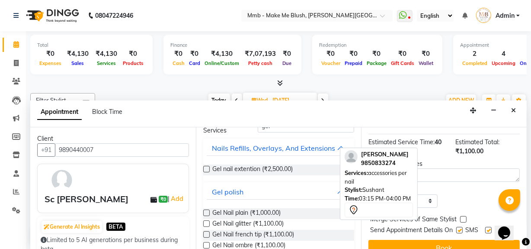
scroll to position [127, 0]
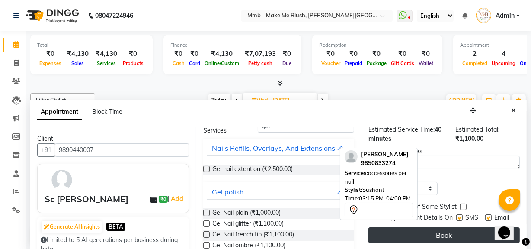
click at [471, 227] on button "Book" at bounding box center [443, 235] width 151 height 16
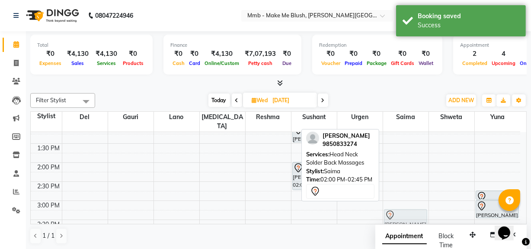
scroll to position [160, 0]
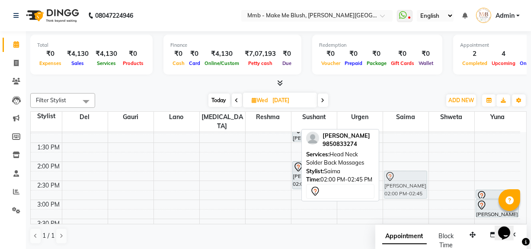
drag, startPoint x: 402, startPoint y: 190, endPoint x: 400, endPoint y: 163, distance: 26.8
click at [400, 163] on div "Ruhiya Lokhandwala, 02:00 PM-02:45 PM, Head Neck Solder Back Massages Ruhiya Lo…" at bounding box center [405, 199] width 45 height 456
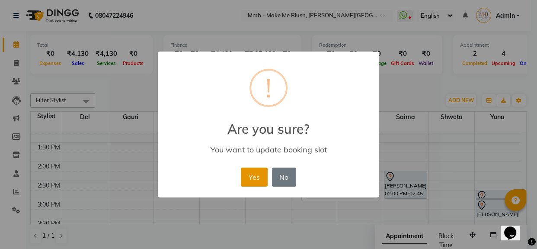
click at [255, 176] on button "Yes" at bounding box center [254, 176] width 26 height 19
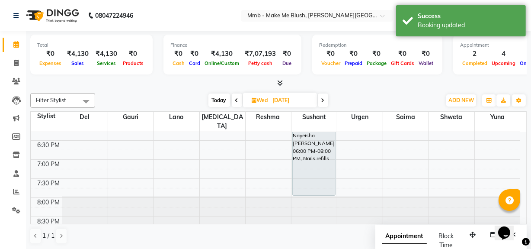
scroll to position [354, 0]
click at [218, 96] on span "Today" at bounding box center [219, 99] width 22 height 13
type input "02-09-2025"
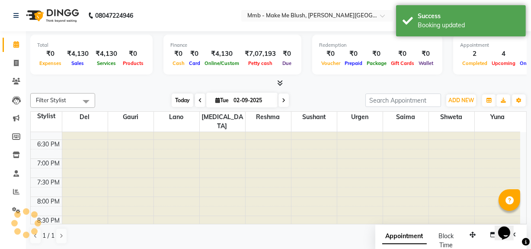
scroll to position [266, 0]
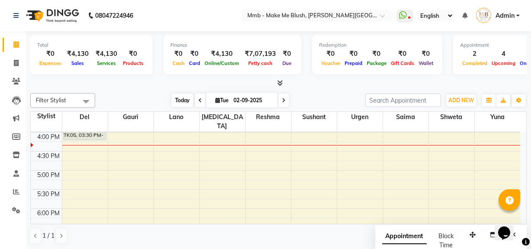
click at [174, 102] on span "Today" at bounding box center [183, 99] width 22 height 13
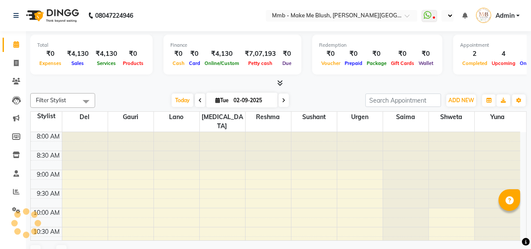
select select "en"
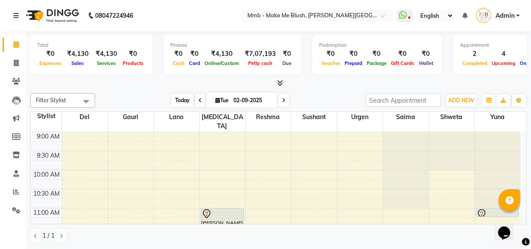
click at [183, 100] on span "Today" at bounding box center [183, 99] width 22 height 13
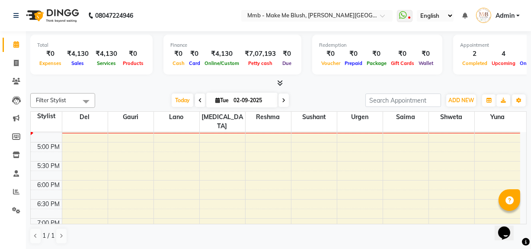
scroll to position [290, 0]
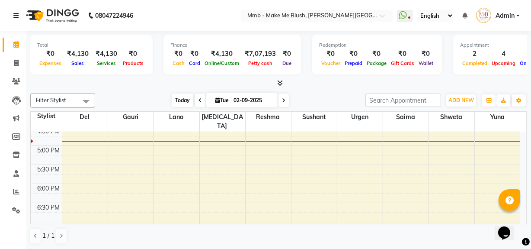
click at [173, 98] on span "Today" at bounding box center [183, 99] width 22 height 13
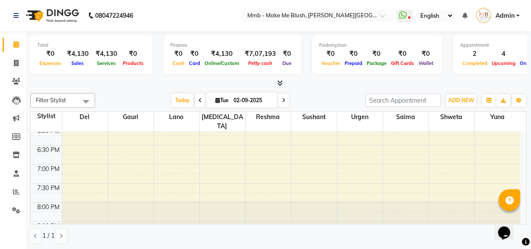
scroll to position [354, 0]
drag, startPoint x: 523, startPoint y: 219, endPoint x: 24, endPoint y: 2, distance: 544.6
click at [216, 100] on icon at bounding box center [217, 100] width 5 height 6
select select "9"
select select "2025"
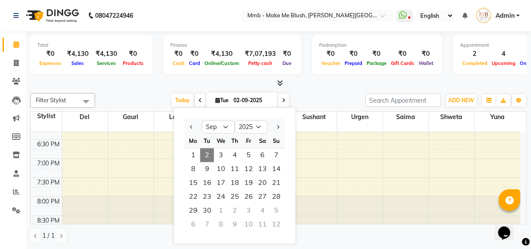
click at [208, 152] on span "2" at bounding box center [207, 155] width 14 height 14
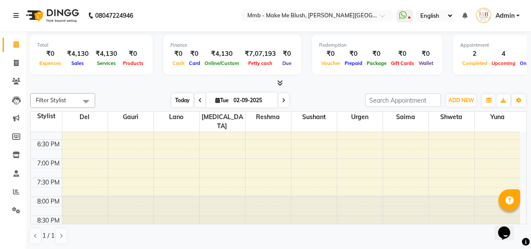
click at [185, 102] on span "Today" at bounding box center [183, 99] width 22 height 13
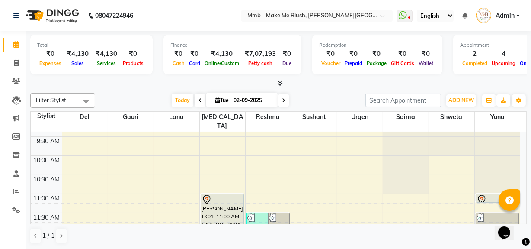
scroll to position [0, 0]
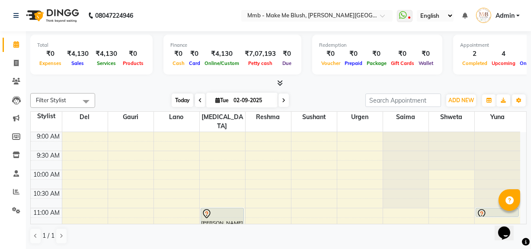
drag, startPoint x: 523, startPoint y: 126, endPoint x: 178, endPoint y: 99, distance: 346.9
click at [178, 99] on span "Today" at bounding box center [183, 99] width 22 height 13
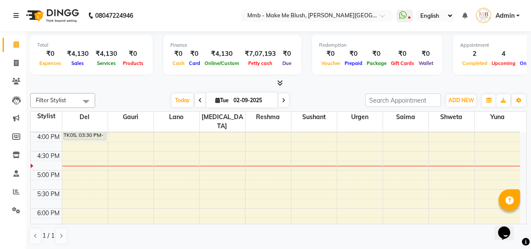
click at [216, 99] on icon at bounding box center [217, 100] width 5 height 6
select select "9"
select select "2025"
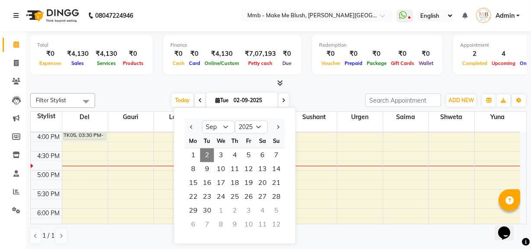
click at [207, 153] on span "2" at bounding box center [207, 155] width 14 height 14
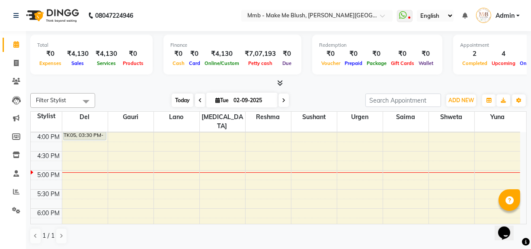
click at [181, 102] on span "Today" at bounding box center [183, 99] width 22 height 13
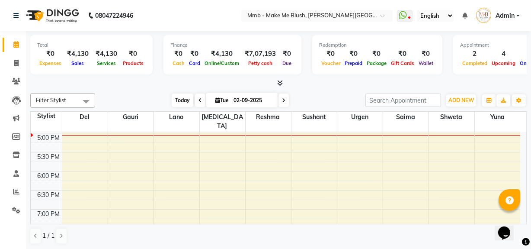
click at [174, 96] on span "Today" at bounding box center [183, 99] width 22 height 13
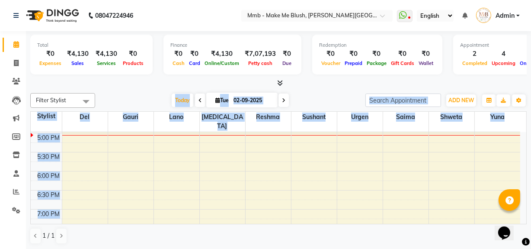
drag, startPoint x: 174, startPoint y: 96, endPoint x: 431, endPoint y: 206, distance: 279.3
click at [431, 206] on div "Filter Stylist Select All Del Gauri Lano Nikita Reshma Sushant Urgen Saima Shwe…" at bounding box center [278, 168] width 496 height 158
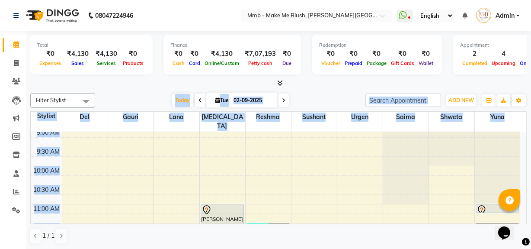
scroll to position [0, 0]
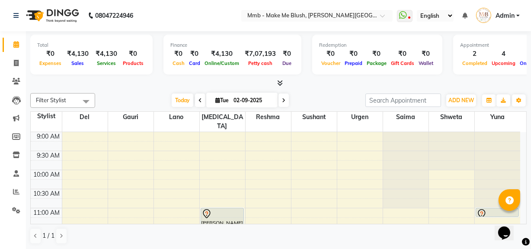
click at [441, 83] on div at bounding box center [278, 83] width 496 height 9
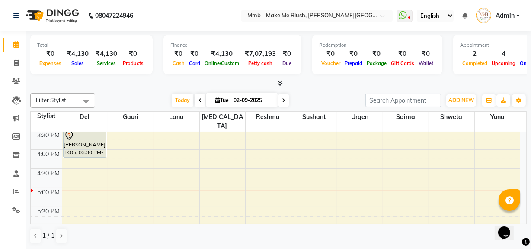
scroll to position [300, 0]
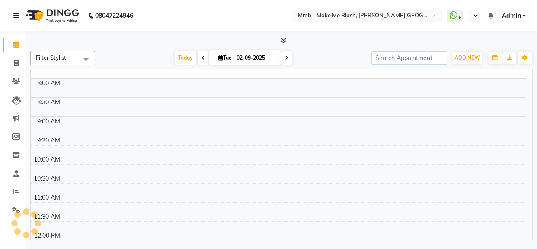
select select "en"
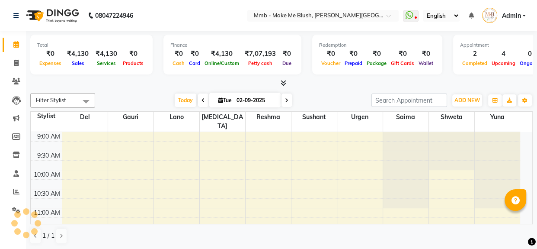
select select "en"
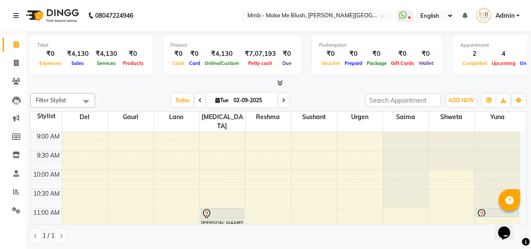
click at [284, 108] on div "Filter Stylist Select All Del Gauri Lano Nikita Reshma Sushant Urgen Saima Shwe…" at bounding box center [278, 168] width 496 height 158
click at [283, 101] on icon at bounding box center [283, 100] width 3 height 5
type input "[DATE]"
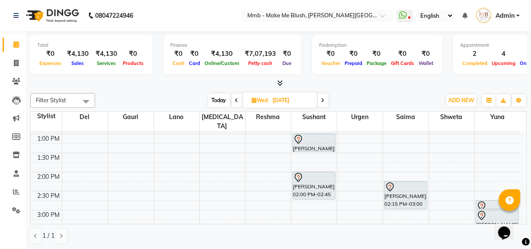
scroll to position [148, 0]
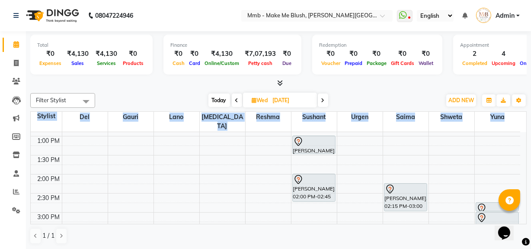
drag, startPoint x: 528, startPoint y: 163, endPoint x: 524, endPoint y: 163, distance: 4.3
click at [524, 163] on div "Total ₹0 Expenses ₹4,130 Sales ₹4,130 Services ₹0 Products Finance ₹0 Cash ₹0 C…" at bounding box center [278, 140] width 505 height 218
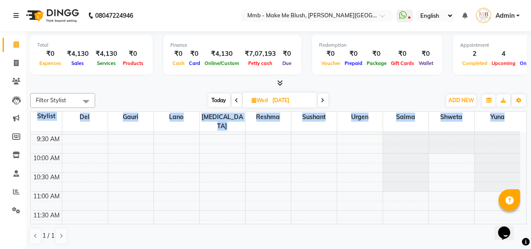
scroll to position [0, 0]
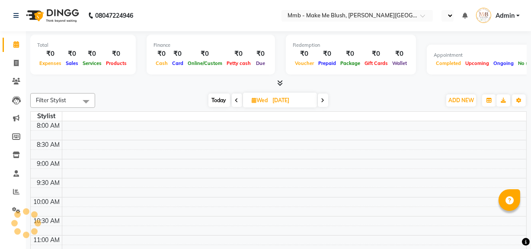
select select "en"
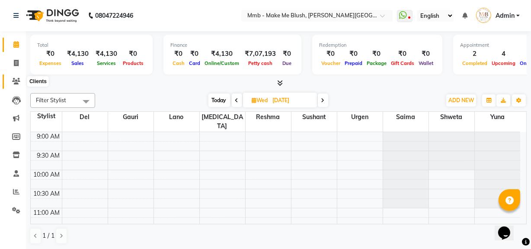
click at [16, 77] on span at bounding box center [16, 82] width 15 height 10
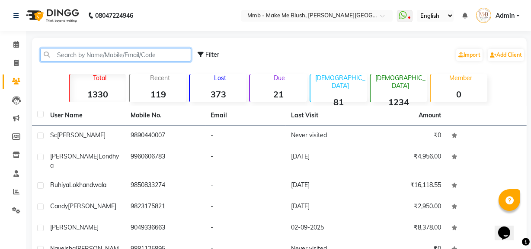
click at [91, 54] on input "text" at bounding box center [115, 54] width 151 height 13
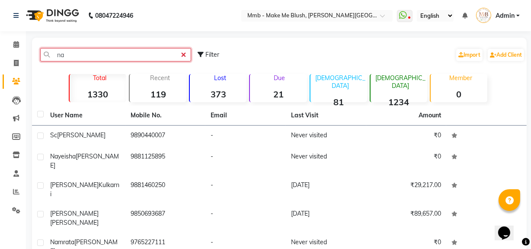
type input "n"
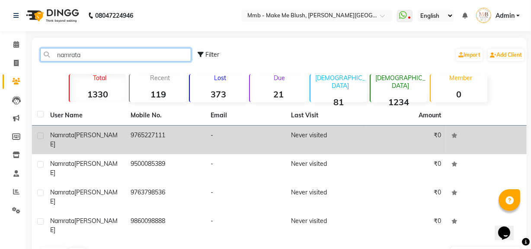
type input "namrata"
click at [67, 136] on span "Namrata" at bounding box center [62, 135] width 24 height 8
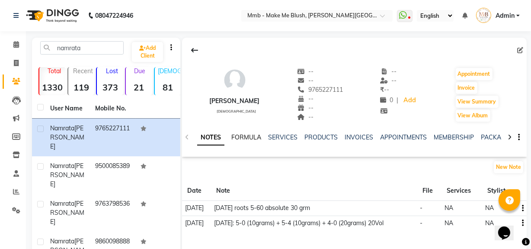
click at [240, 134] on link "FORMULA" at bounding box center [246, 137] width 30 height 8
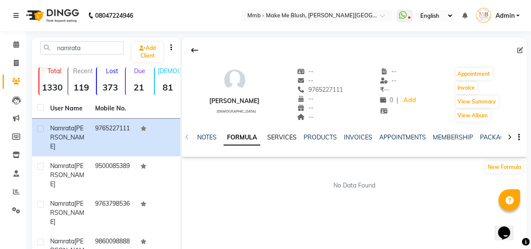
click at [281, 138] on link "SERVICES" at bounding box center [281, 137] width 29 height 8
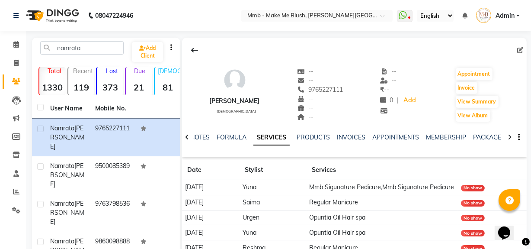
scroll to position [61, 0]
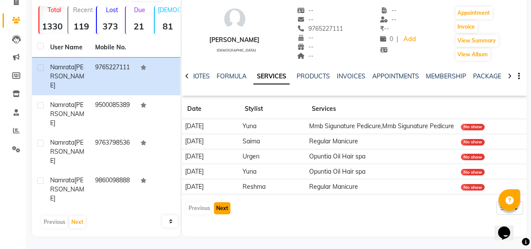
click at [221, 214] on button "Next" at bounding box center [222, 208] width 16 height 12
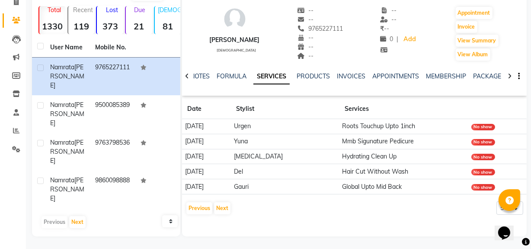
click at [266, 141] on td "Yuna" at bounding box center [285, 141] width 108 height 15
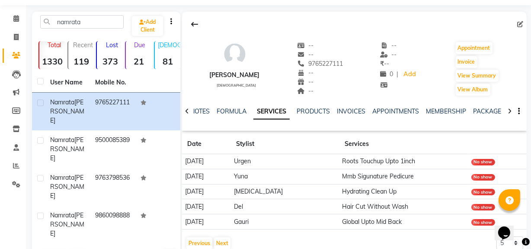
scroll to position [0, 0]
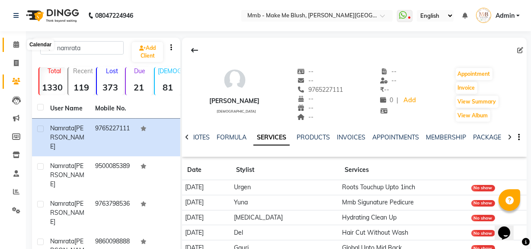
click at [15, 45] on icon at bounding box center [16, 44] width 6 height 6
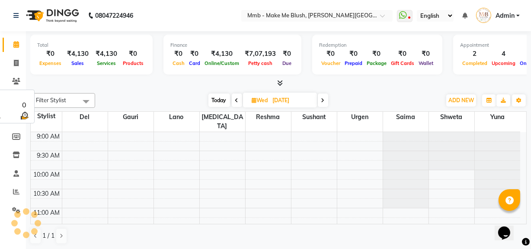
scroll to position [337, 0]
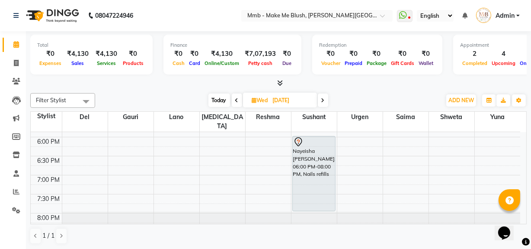
click at [253, 101] on icon at bounding box center [254, 100] width 5 height 6
select select "9"
select select "2025"
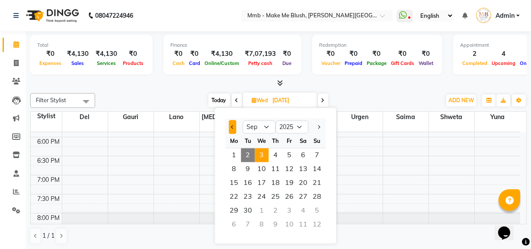
click at [232, 129] on button "Previous month" at bounding box center [232, 127] width 7 height 14
select select "8"
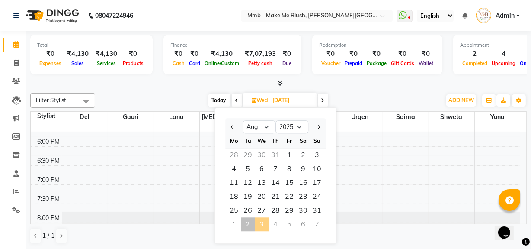
click at [220, 98] on span "Today" at bounding box center [219, 99] width 22 height 13
type input "02-09-2025"
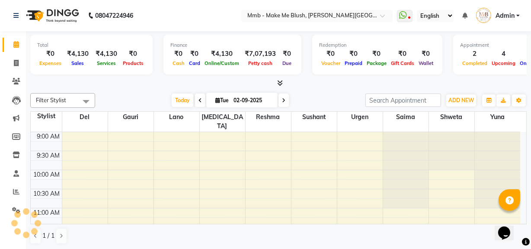
scroll to position [341, 0]
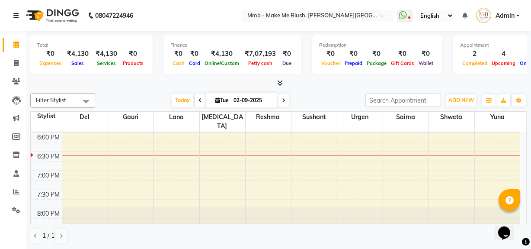
click at [215, 99] on icon at bounding box center [217, 100] width 5 height 6
select select "9"
select select "2025"
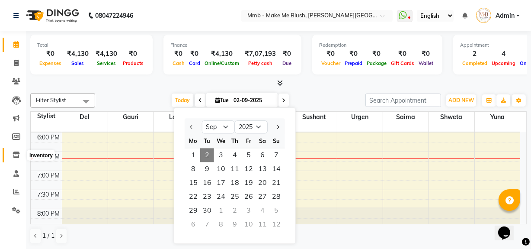
click at [15, 155] on icon at bounding box center [16, 154] width 7 height 6
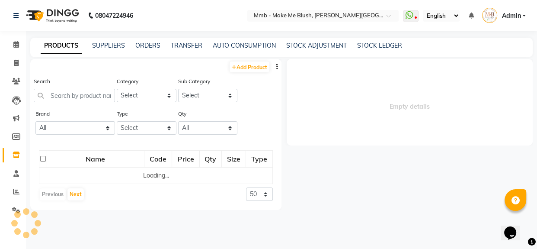
select select
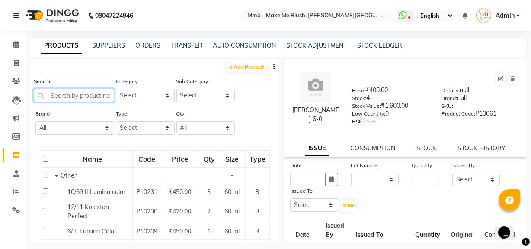
click at [72, 99] on input "text" at bounding box center [74, 95] width 80 height 13
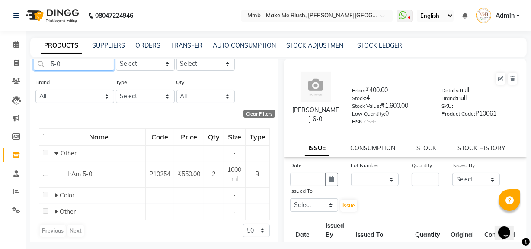
scroll to position [36, 0]
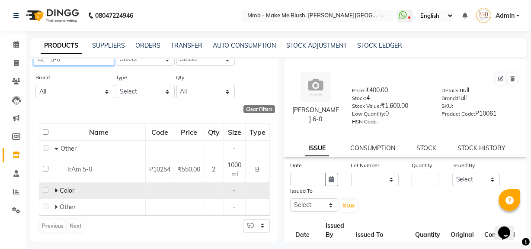
type input "5-0"
click at [60, 188] on span "Color" at bounding box center [67, 190] width 15 height 8
click at [61, 192] on span "Color" at bounding box center [67, 190] width 15 height 8
click at [56, 189] on icon at bounding box center [55, 190] width 3 height 6
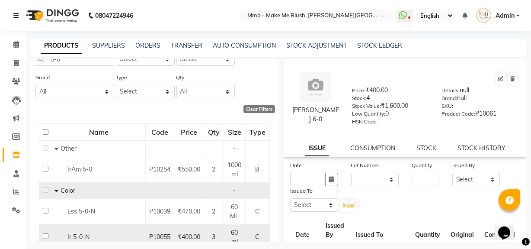
click at [43, 236] on input "checkbox" at bounding box center [46, 236] width 6 height 6
checkbox input "true"
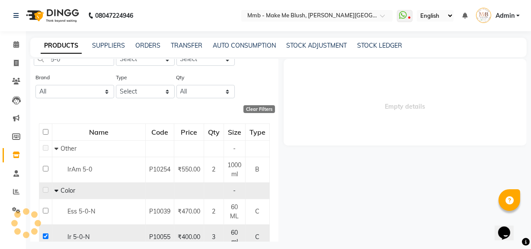
select select
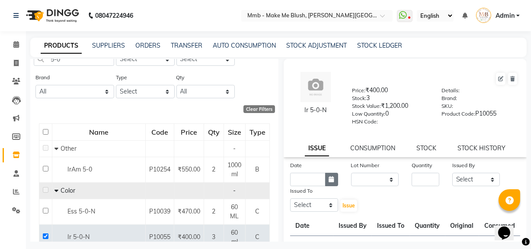
click at [330, 182] on icon "button" at bounding box center [331, 179] width 5 height 6
select select "9"
select select "2025"
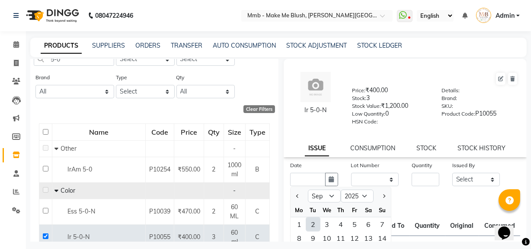
click at [312, 229] on div "2" at bounding box center [313, 224] width 14 height 14
type input "02-09-2025"
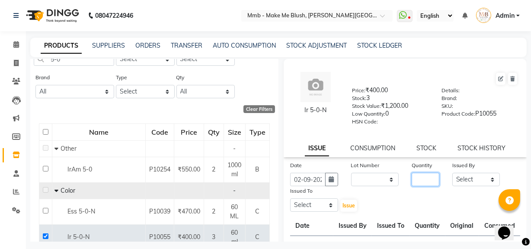
click at [423, 182] on input "number" at bounding box center [426, 178] width 28 height 13
type input "1"
click at [457, 179] on select "Select Del [PERSON_NAME][MEDICAL_DATA] Reshma [PERSON_NAME] Shweta Sushant Urge…" at bounding box center [476, 178] width 48 height 13
select select "18877"
click at [452, 174] on select "Select Del [PERSON_NAME][MEDICAL_DATA] Reshma [PERSON_NAME] Shweta Sushant Urge…" at bounding box center [476, 178] width 48 height 13
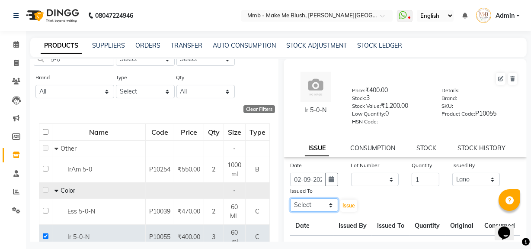
click at [307, 204] on select "Select Del [PERSON_NAME][MEDICAL_DATA] Reshma [PERSON_NAME] Shweta Sushant Urge…" at bounding box center [314, 204] width 48 height 13
select select "35693"
click at [290, 200] on select "Select Del [PERSON_NAME][MEDICAL_DATA] Reshma [PERSON_NAME] Shweta Sushant Urge…" at bounding box center [314, 204] width 48 height 13
click at [349, 205] on span "Issue" at bounding box center [348, 205] width 13 height 6
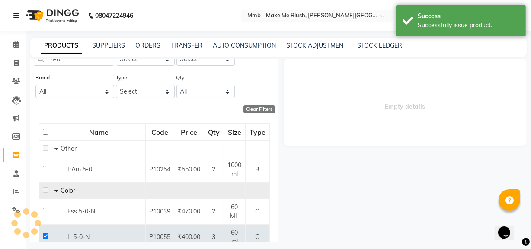
select select
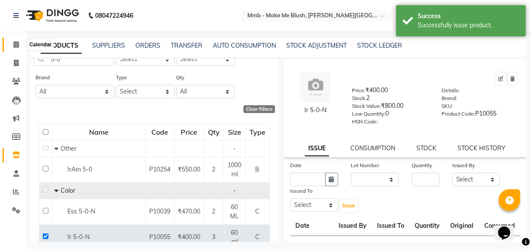
click at [19, 45] on span at bounding box center [16, 45] width 15 height 10
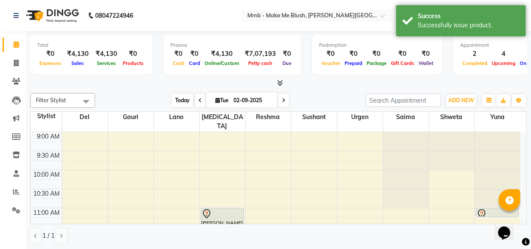
click at [180, 97] on span "Today" at bounding box center [183, 99] width 22 height 13
